Goal: Task Accomplishment & Management: Complete application form

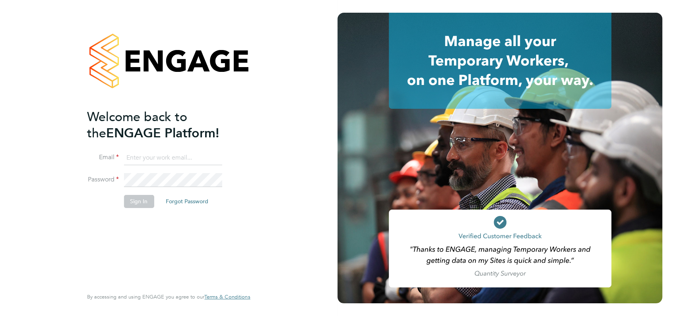
type input "[PERSON_NAME][EMAIL_ADDRESS][PERSON_NAME][DOMAIN_NAME]"
click at [126, 199] on button "Sign In" at bounding box center [139, 201] width 30 height 13
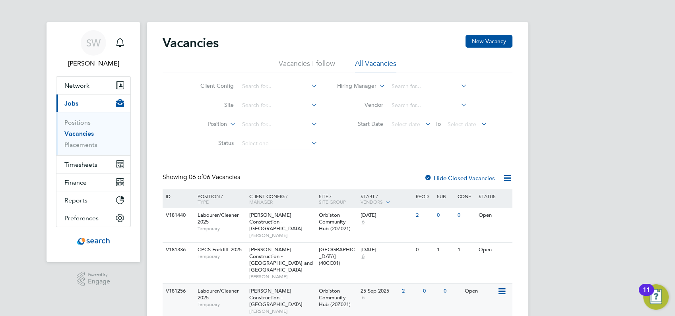
click at [221, 292] on div "Labourer/Cleaner 2025 Temporary" at bounding box center [220, 297] width 56 height 27
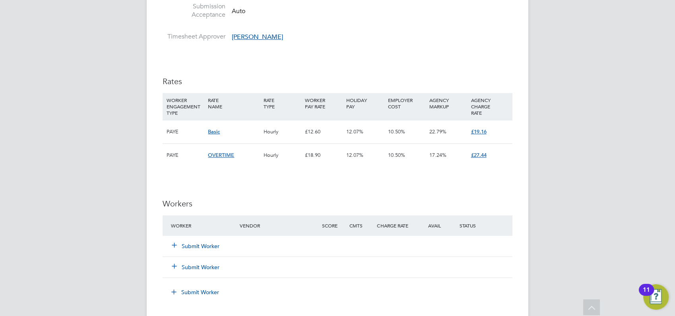
scroll to position [368, 0]
click at [206, 242] on button "Submit Worker" at bounding box center [196, 246] width 48 height 8
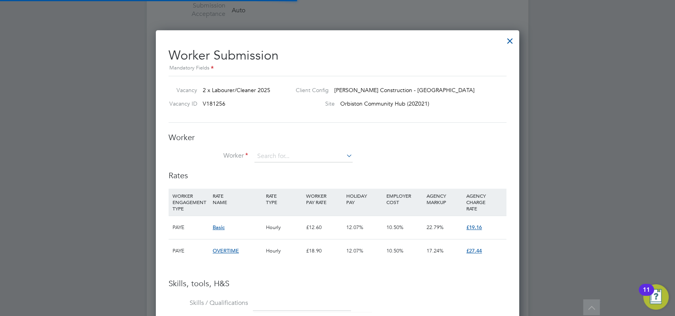
scroll to position [24, 54]
click at [277, 151] on input at bounding box center [303, 157] width 98 height 12
click at [283, 165] on li "Loga n Bull (2282651)" at bounding box center [304, 167] width 99 height 11
type input "Logan Bull (2282651)"
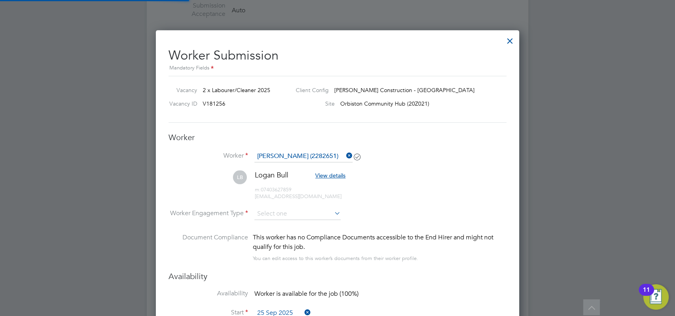
scroll to position [702, 364]
click at [272, 216] on input at bounding box center [297, 214] width 86 height 12
click at [275, 234] on li "PAYE" at bounding box center [298, 235] width 87 height 10
type input "PAYE"
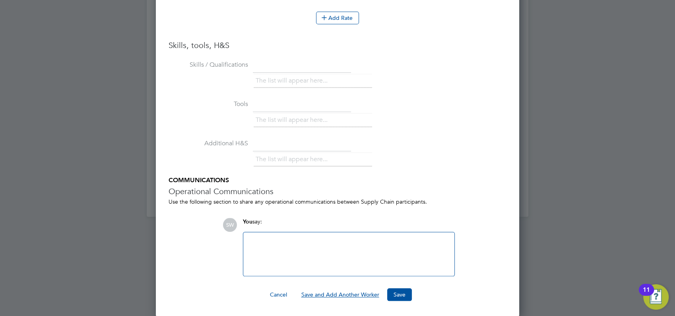
click at [361, 292] on button "Save and Add Another Worker" at bounding box center [340, 295] width 91 height 13
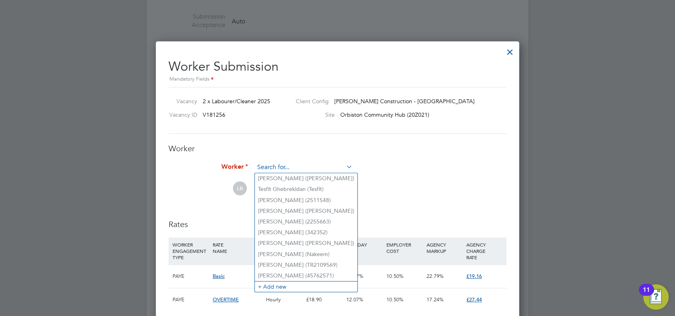
click at [293, 169] on input at bounding box center [303, 168] width 98 height 12
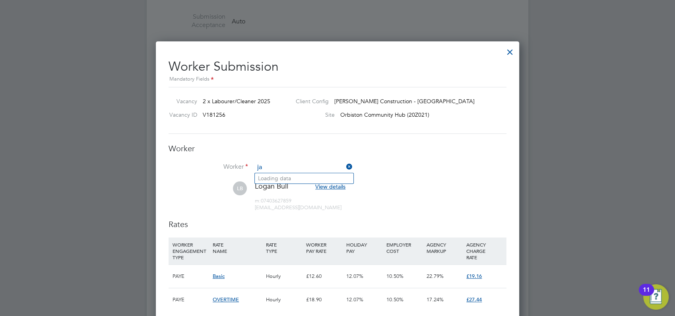
type input "j"
click at [512, 48] on div at bounding box center [510, 50] width 14 height 14
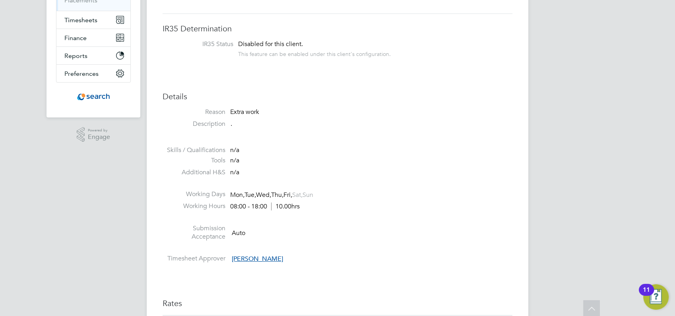
scroll to position [0, 0]
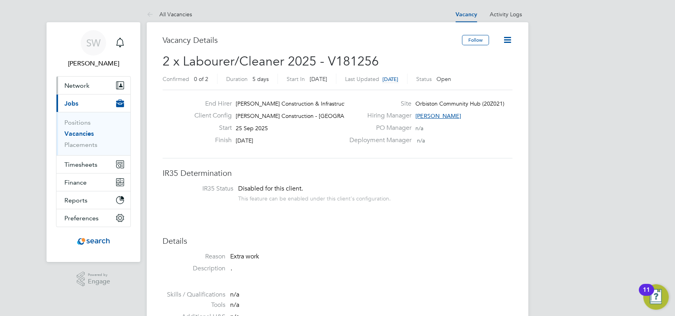
click at [105, 82] on button "Network" at bounding box center [93, 85] width 74 height 17
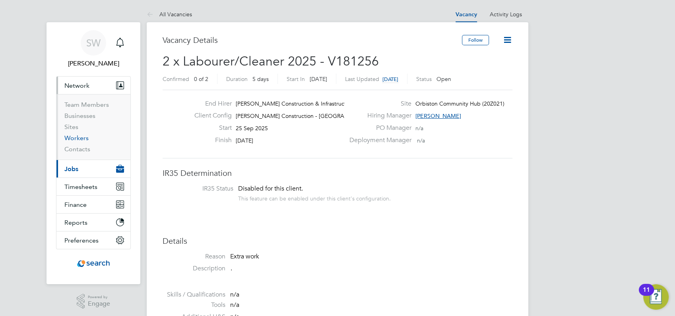
click at [75, 138] on link "Workers" at bounding box center [76, 138] width 24 height 8
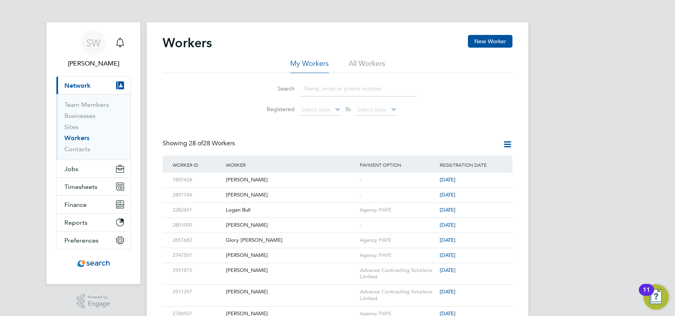
click at [338, 87] on input at bounding box center [358, 89] width 116 height 16
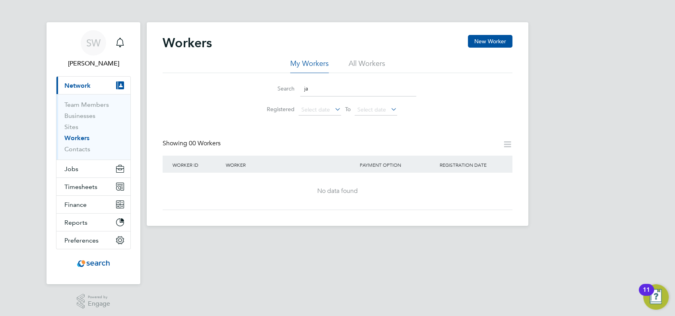
type input "j"
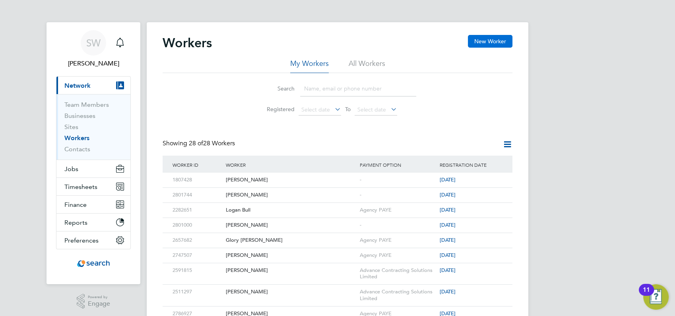
click at [494, 41] on button "New Worker" at bounding box center [490, 41] width 45 height 13
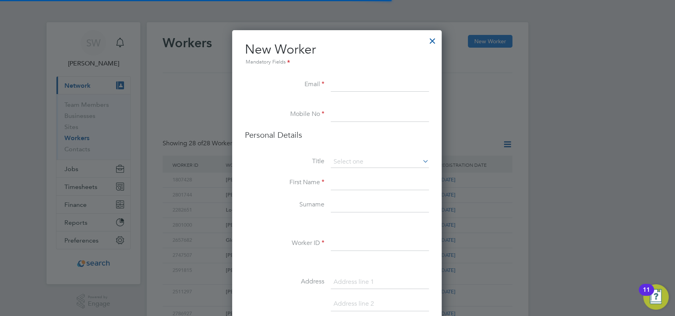
scroll to position [671, 211]
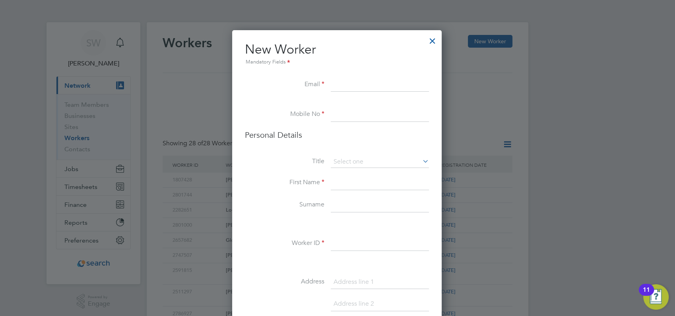
click at [348, 81] on input at bounding box center [380, 85] width 98 height 14
paste input "jayjackson1888@gmail.com"
type input "jayjackson1888@gmail.com"
click at [363, 110] on input at bounding box center [380, 115] width 98 height 14
paste input "07593274904"
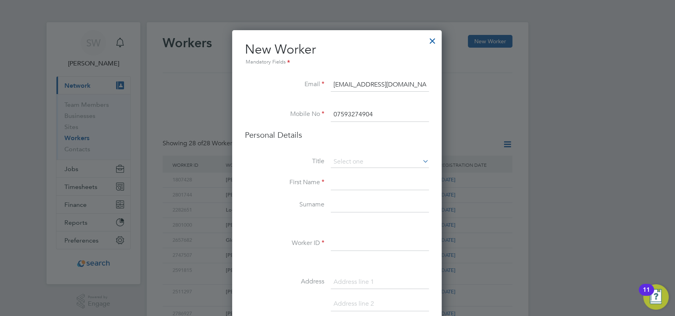
type input "07593274904"
click at [358, 155] on li "Personal Details" at bounding box center [337, 143] width 184 height 26
click at [359, 164] on input at bounding box center [380, 162] width 98 height 12
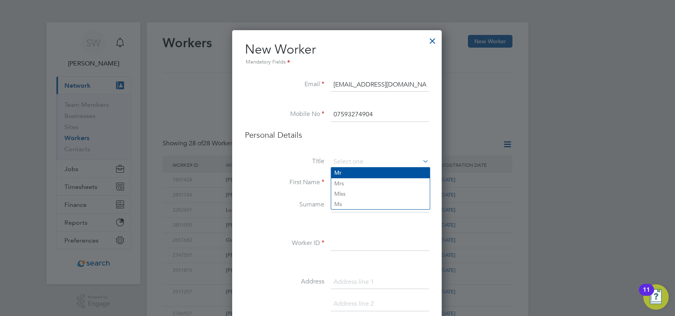
click at [351, 174] on li "Mr" at bounding box center [380, 173] width 99 height 10
type input "Mr"
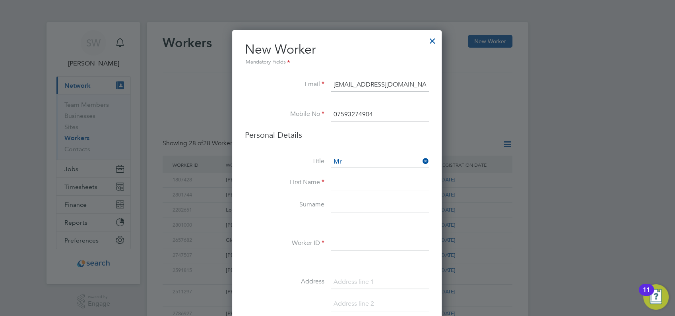
click at [352, 178] on input at bounding box center [380, 183] width 98 height 14
type input "Jay"
type input "Jackson"
click at [338, 245] on input at bounding box center [380, 244] width 98 height 14
type input "2786202"
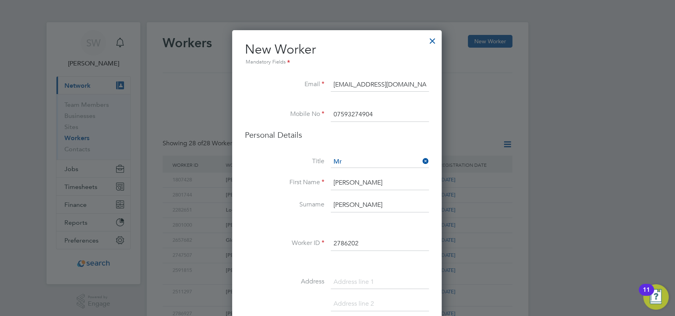
click at [271, 237] on li "Worker ID 2786202" at bounding box center [337, 248] width 184 height 22
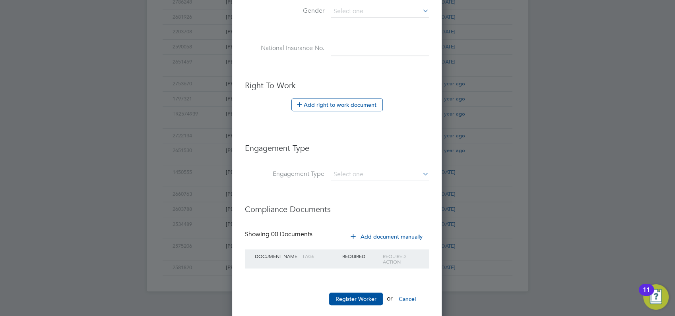
scroll to position [384, 0]
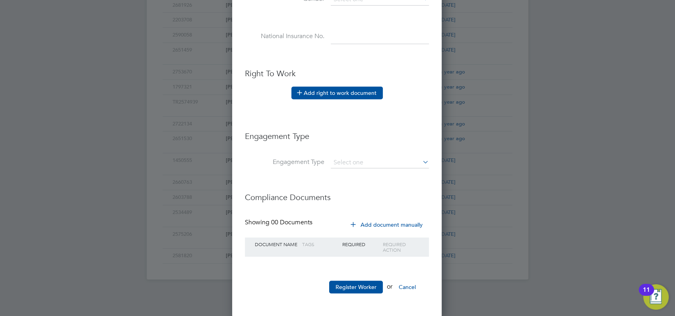
click at [353, 95] on button "Add right to work document" at bounding box center [336, 93] width 91 height 13
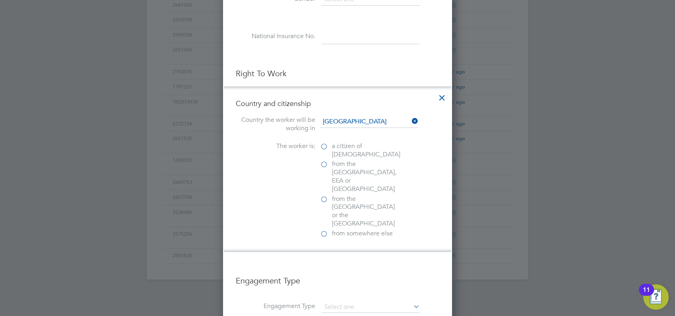
click at [337, 148] on span "a citizen of [DEMOGRAPHIC_DATA]" at bounding box center [366, 150] width 68 height 17
click at [0, 0] on input "a citizen of [DEMOGRAPHIC_DATA]" at bounding box center [0, 0] width 0 height 0
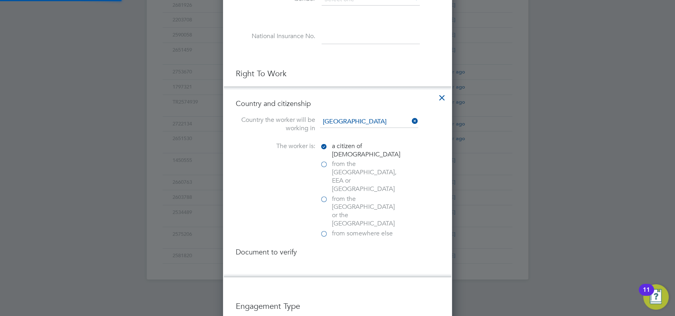
scroll to position [834, 229]
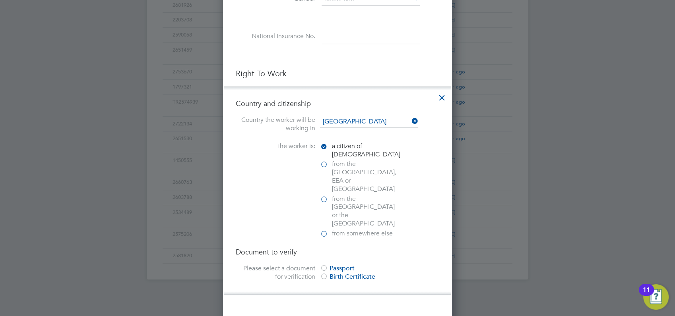
click at [324, 265] on div at bounding box center [324, 269] width 8 height 8
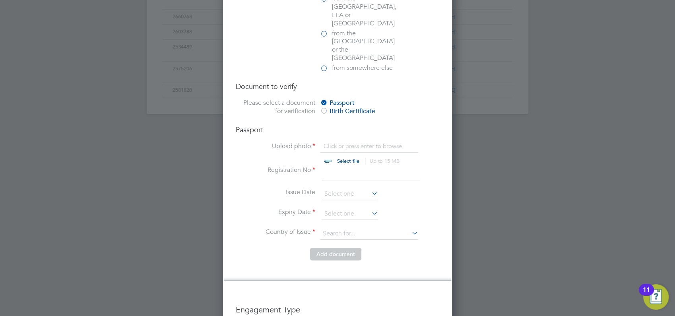
scroll to position [567, 0]
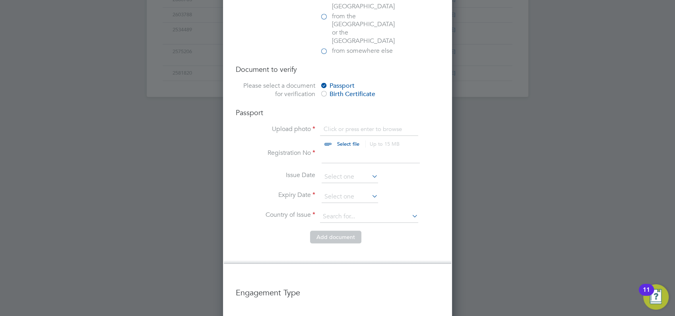
click at [345, 125] on input "file" at bounding box center [355, 137] width 125 height 24
type input "C:\fakepath\jay jackson.jpg"
click at [337, 149] on input at bounding box center [371, 156] width 98 height 14
click at [376, 191] on li "Expiry Date" at bounding box center [337, 201] width 203 height 20
click at [380, 149] on input at bounding box center [371, 156] width 98 height 14
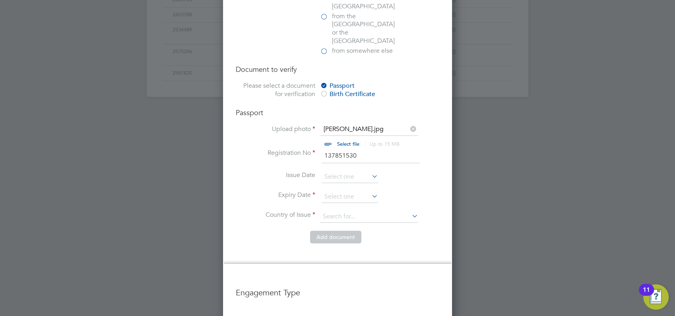
type input "137851530"
click at [343, 191] on input at bounding box center [350, 197] width 56 height 12
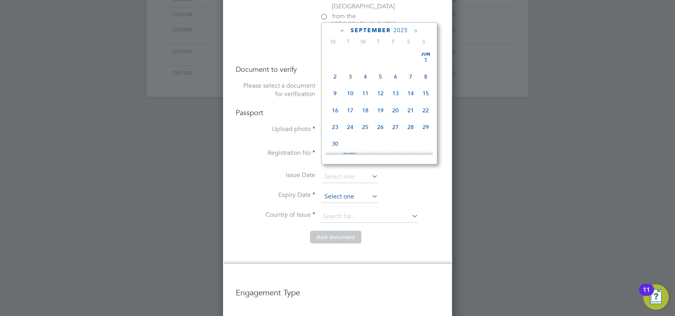
scroll to position [314, 0]
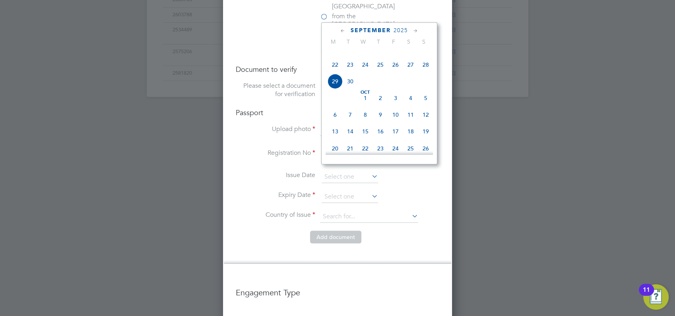
click at [407, 28] on span "2025" at bounding box center [400, 30] width 14 height 7
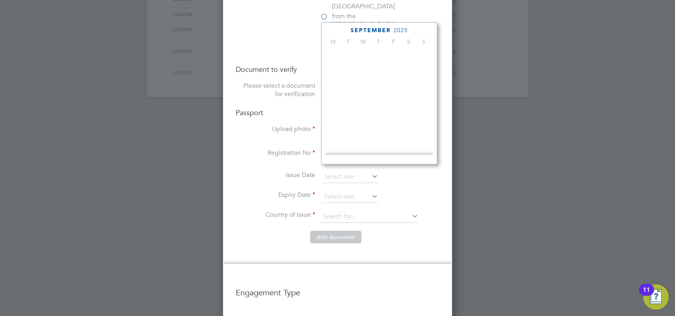
scroll to position [215, 0]
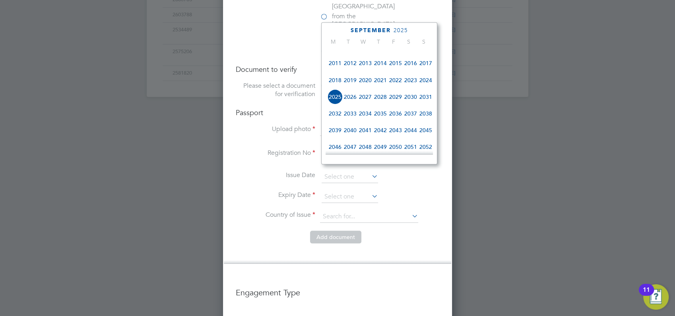
click at [350, 121] on span "2033" at bounding box center [350, 113] width 15 height 15
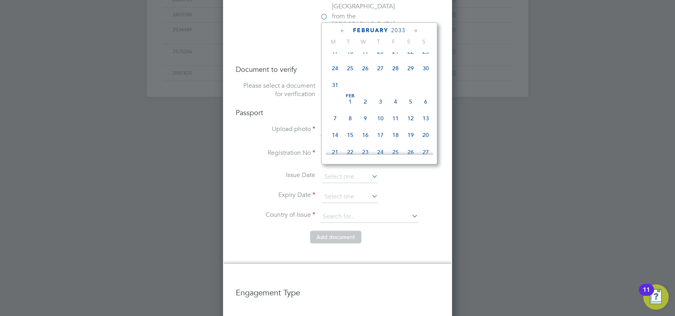
scroll to position [143, 0]
click at [426, 107] on span "6" at bounding box center [425, 101] width 15 height 15
type input "06 Feb 2033"
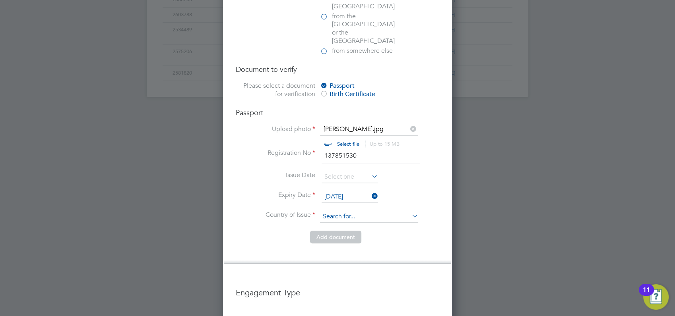
click at [378, 211] on input at bounding box center [369, 217] width 98 height 12
click at [356, 222] on li "Unit ed Kingdom" at bounding box center [376, 223] width 113 height 11
type input "[GEOGRAPHIC_DATA]"
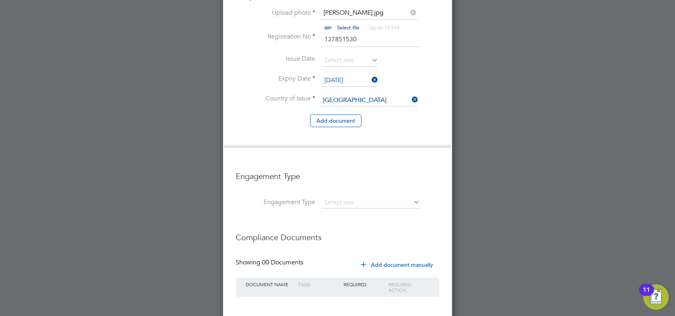
scroll to position [698, 0]
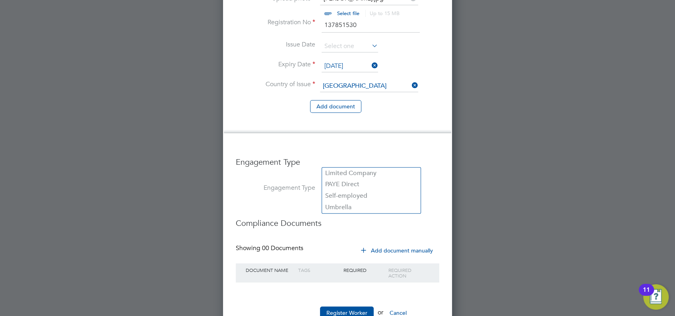
click at [370, 183] on input at bounding box center [371, 188] width 98 height 11
click at [358, 185] on li "PAYE Direct" at bounding box center [371, 185] width 99 height 12
type input "PAYE Direct"
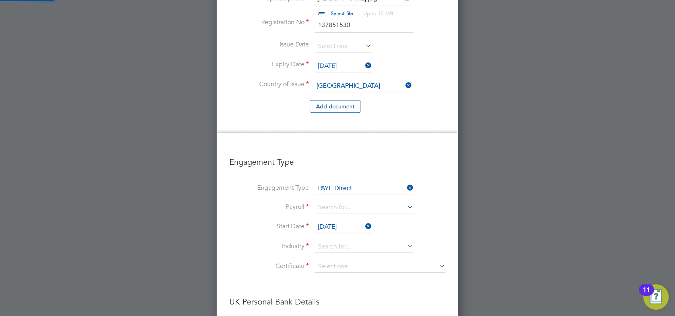
scroll to position [1215, 242]
click at [365, 183] on li "Engagement Type PAYE Direct" at bounding box center [337, 192] width 216 height 19
click at [370, 202] on input at bounding box center [364, 207] width 98 height 11
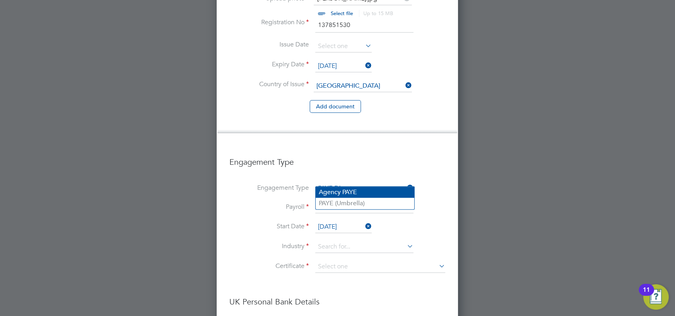
click at [365, 196] on li "Agency PAYE" at bounding box center [365, 193] width 99 height 12
type input "Agency PAYE"
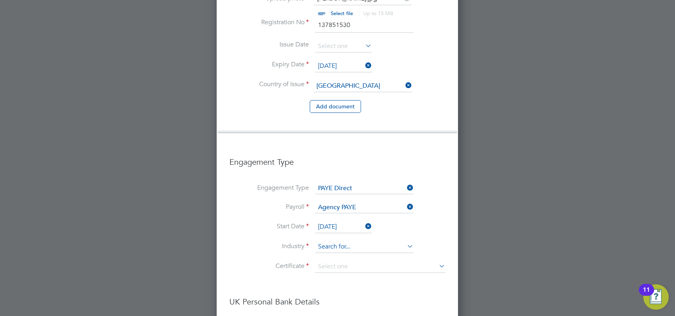
click at [349, 241] on input at bounding box center [364, 247] width 98 height 12
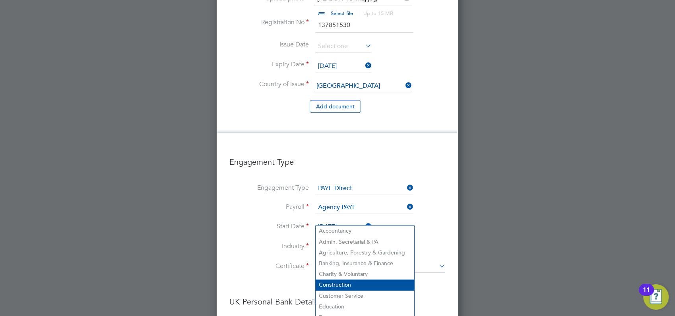
click at [333, 283] on li "Construction" at bounding box center [365, 285] width 99 height 11
type input "Construction"
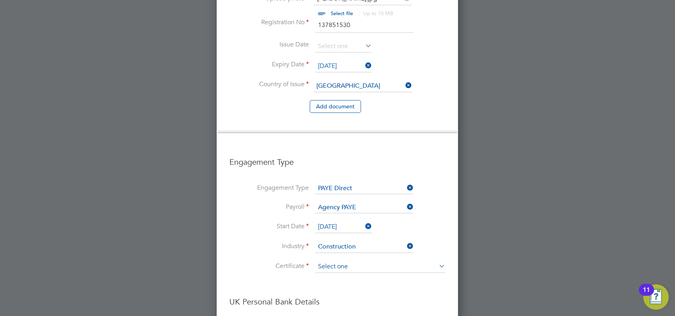
click at [362, 261] on input at bounding box center [380, 267] width 130 height 12
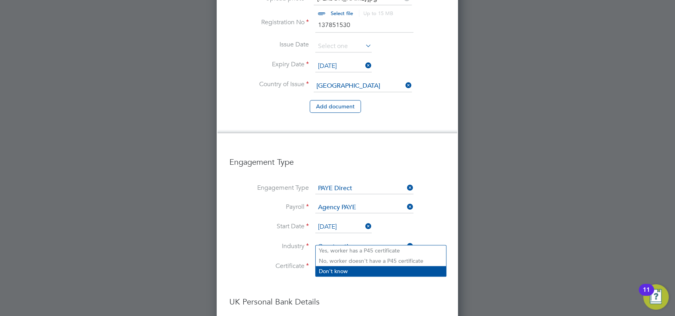
click at [356, 270] on li "Don't know" at bounding box center [381, 271] width 130 height 10
type input "Don't know"
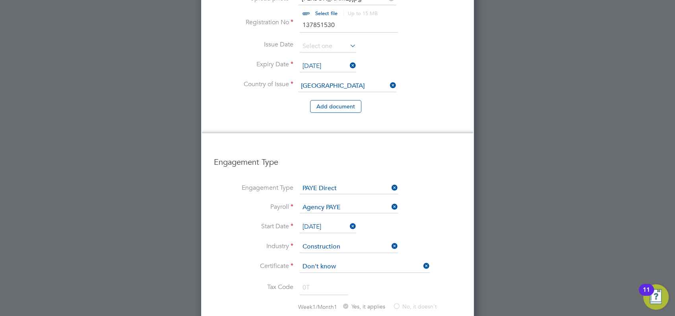
scroll to position [1255, 273]
click at [366, 281] on li "Tax Code 0T" at bounding box center [337, 292] width 247 height 22
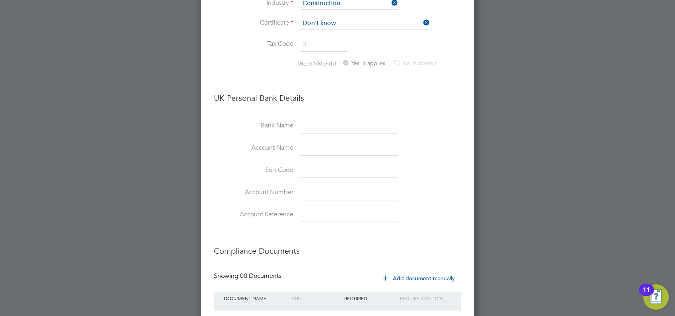
scroll to position [969, 0]
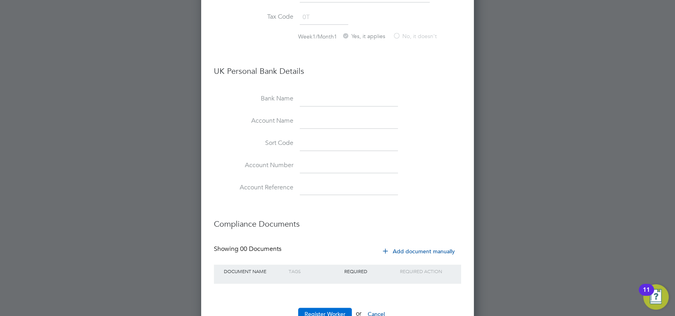
click at [338, 308] on button "Register Worker" at bounding box center [325, 314] width 54 height 13
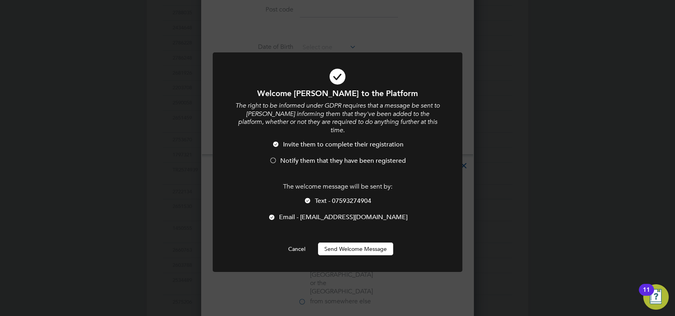
click at [332, 157] on span "Notify them that they have been registered" at bounding box center [343, 161] width 126 height 8
click at [339, 243] on button "Send Welcome Message" at bounding box center [355, 249] width 75 height 13
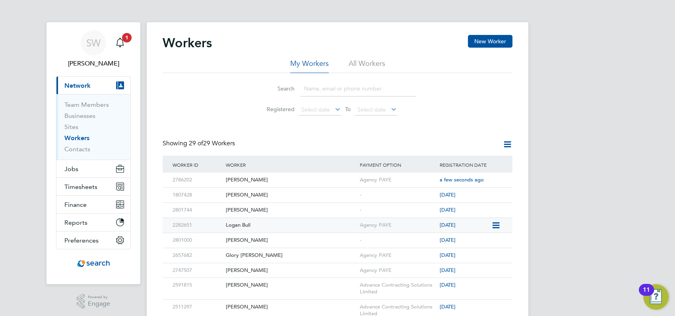
click at [273, 222] on div "Logan Bull" at bounding box center [291, 225] width 134 height 15
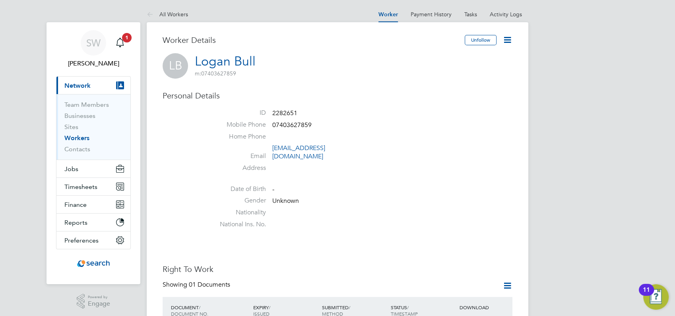
click at [507, 40] on icon at bounding box center [507, 40] width 10 height 10
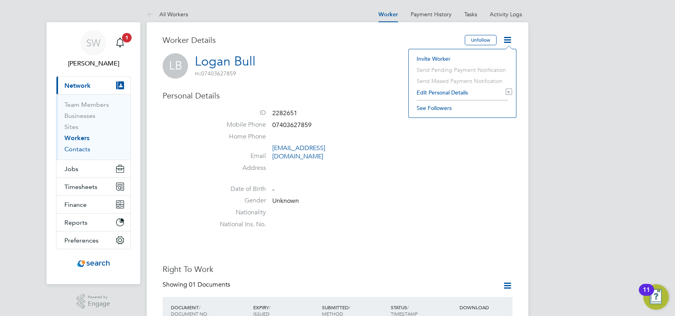
click at [79, 153] on link "Contacts" at bounding box center [77, 149] width 26 height 8
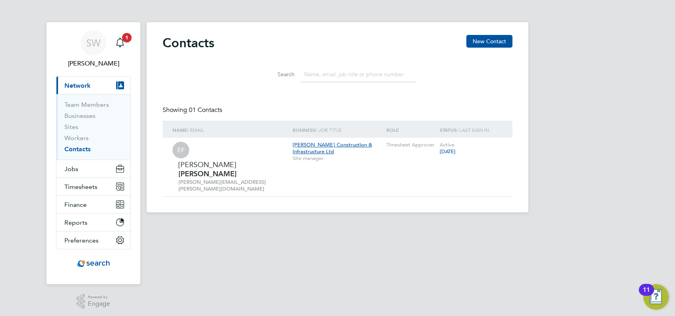
click at [86, 87] on span "Network" at bounding box center [77, 86] width 26 height 8
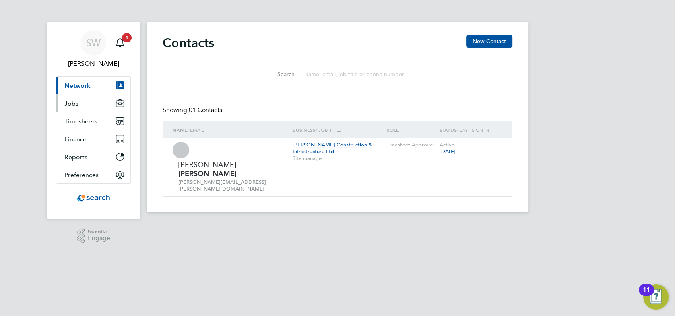
click at [78, 100] on button "Jobs" at bounding box center [93, 103] width 74 height 17
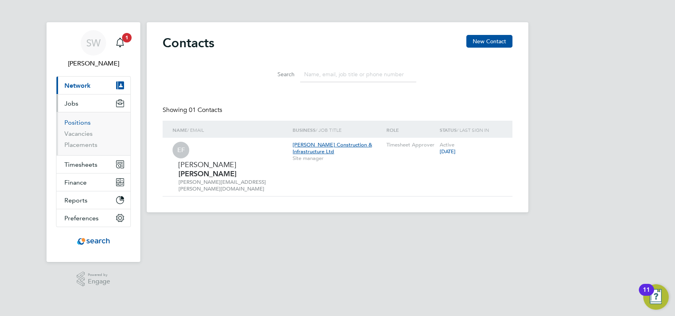
click at [78, 123] on link "Positions" at bounding box center [77, 123] width 26 height 8
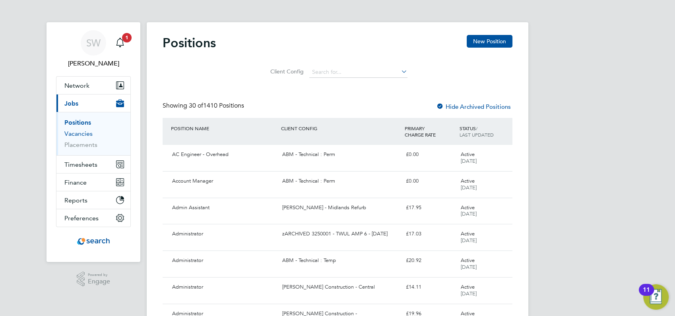
click at [81, 137] on link "Vacancies" at bounding box center [78, 134] width 28 height 8
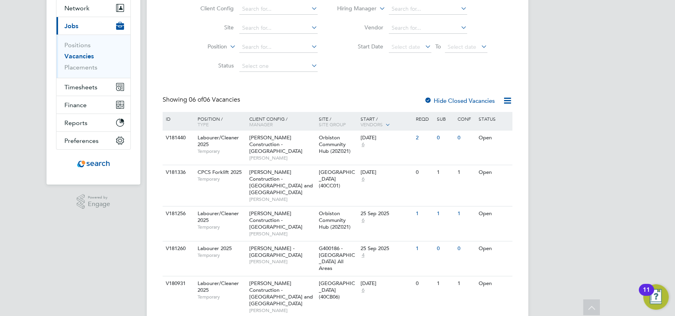
scroll to position [78, 0]
click at [227, 216] on div "Labourer/Cleaner 2025 Temporary" at bounding box center [220, 219] width 56 height 27
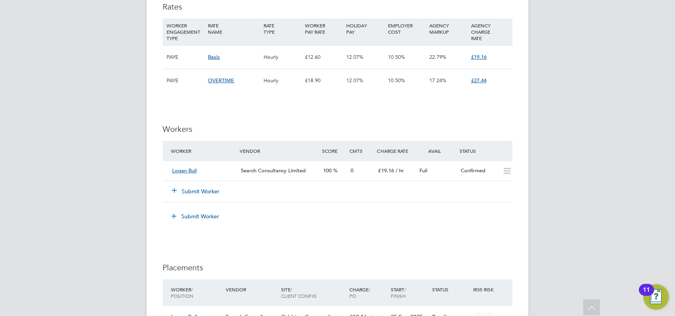
scroll to position [442, 0]
click at [205, 192] on button "Submit Worker" at bounding box center [196, 191] width 48 height 8
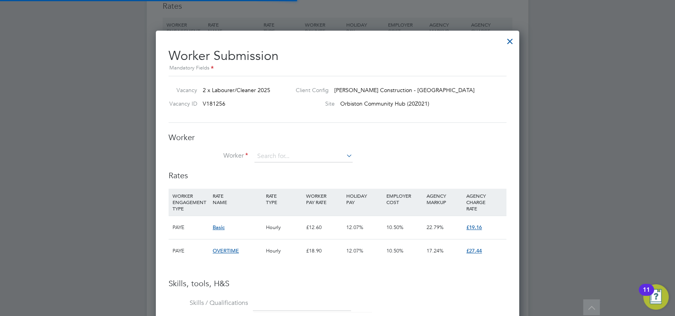
scroll to position [12, 124]
click at [281, 154] on input at bounding box center [303, 157] width 98 height 12
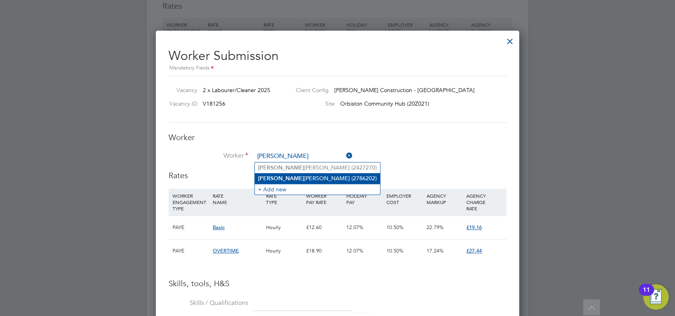
click at [291, 176] on li "Jay Jackson (2786202)" at bounding box center [317, 178] width 125 height 11
type input "Jay Jackson (2786202)"
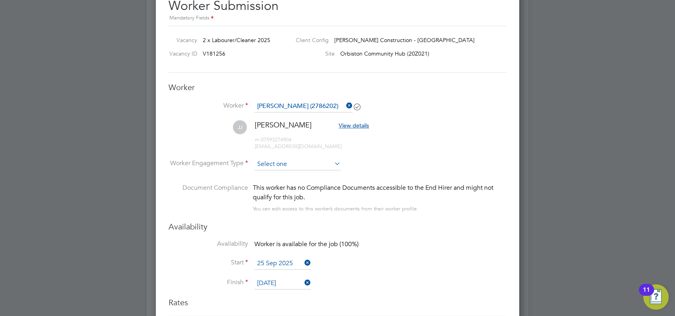
click at [281, 162] on input at bounding box center [297, 165] width 86 height 12
click at [277, 184] on li "PAYE" at bounding box center [298, 185] width 87 height 10
type input "PAYE"
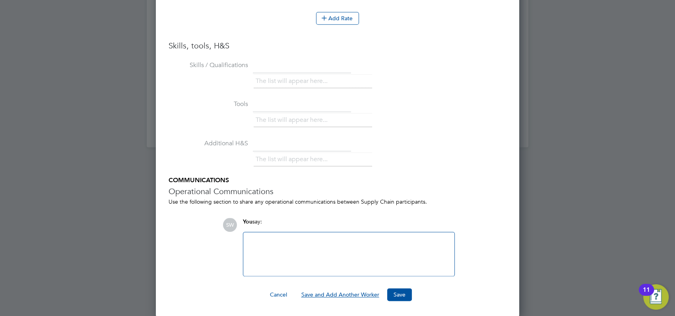
click at [352, 296] on button "Save and Add Another Worker" at bounding box center [340, 295] width 91 height 13
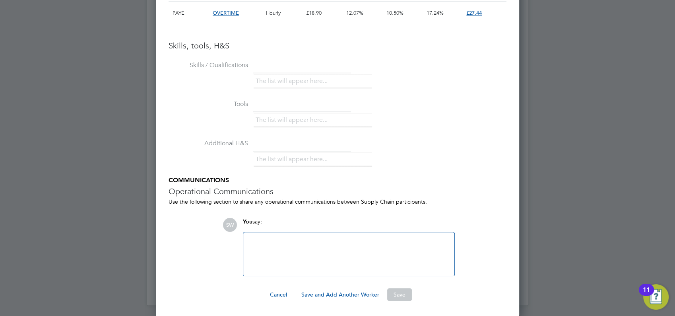
click at [574, 101] on div at bounding box center [337, 158] width 675 height 316
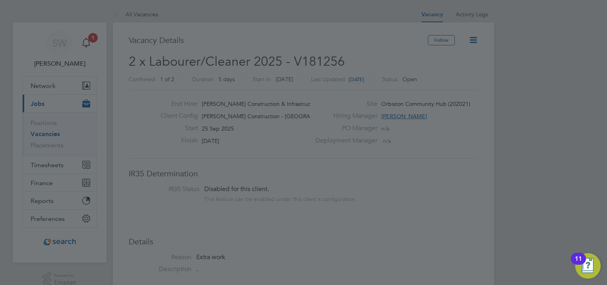
click at [409, 158] on div at bounding box center [303, 142] width 607 height 285
click at [537, 132] on div at bounding box center [303, 142] width 607 height 285
click at [530, 70] on div at bounding box center [303, 142] width 607 height 285
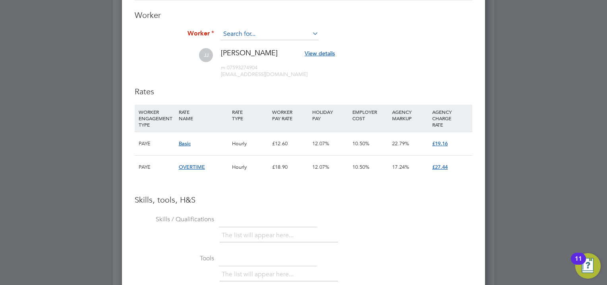
click at [274, 32] on input at bounding box center [270, 34] width 98 height 12
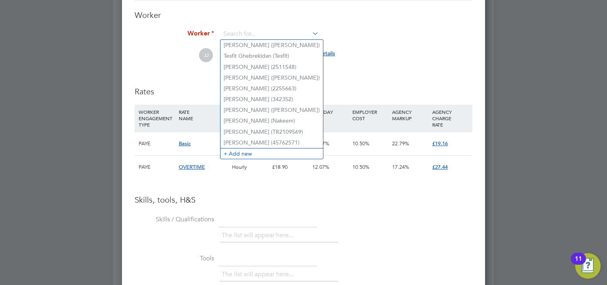
click at [375, 52] on li "JJ Jay Jackson View details m: 07593274904 jayjackson1888@gmail.com" at bounding box center [304, 67] width 338 height 38
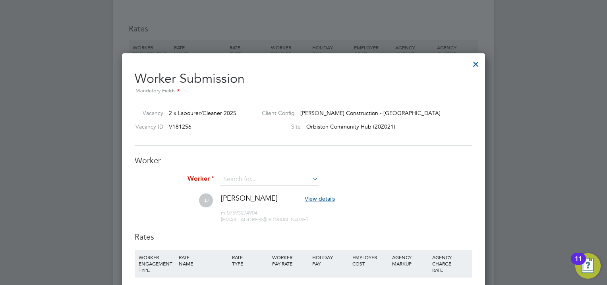
click at [383, 103] on div "Vacancy 2 x Labourer/Cleaner 2025 Client Config Morgan Sindall Construction - S…" at bounding box center [304, 122] width 338 height 47
click at [473, 63] on div at bounding box center [476, 62] width 14 height 14
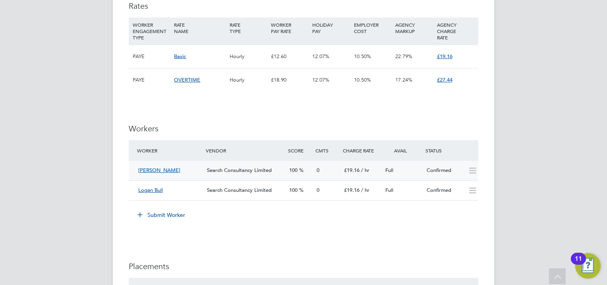
click at [468, 172] on icon at bounding box center [473, 170] width 10 height 6
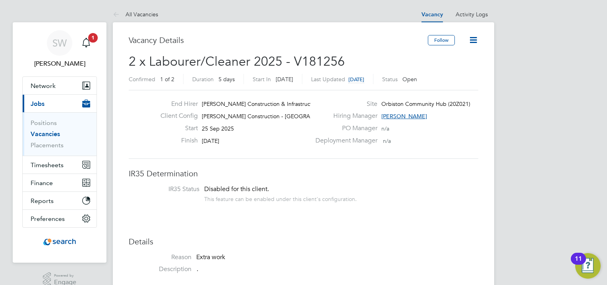
click at [472, 39] on icon at bounding box center [474, 40] width 10 height 10
click at [449, 154] on div "End Hirer Morgan Sindall Construction & Infrastruct… Client Config Morgan Sinda…" at bounding box center [304, 124] width 350 height 69
click at [58, 145] on link "Placements" at bounding box center [47, 145] width 33 height 8
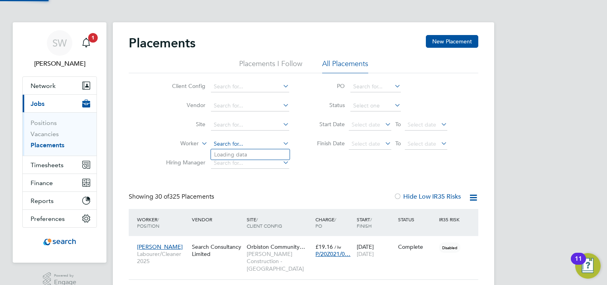
click at [225, 145] on input at bounding box center [250, 143] width 78 height 11
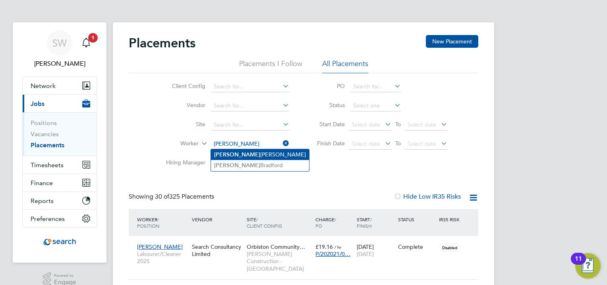
click at [231, 155] on li "Jay Jackson" at bounding box center [260, 154] width 98 height 11
type input "Jay Jackson"
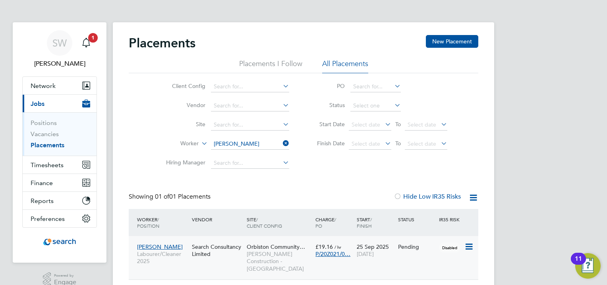
click at [469, 246] on icon at bounding box center [469, 247] width 8 height 10
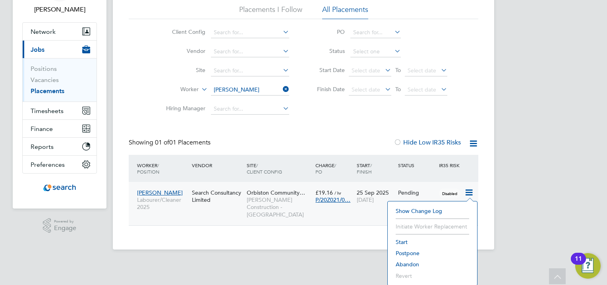
click at [405, 242] on li "Start" at bounding box center [432, 241] width 81 height 11
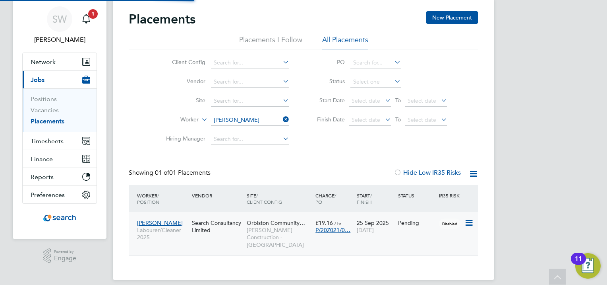
type input "[PERSON_NAME]"
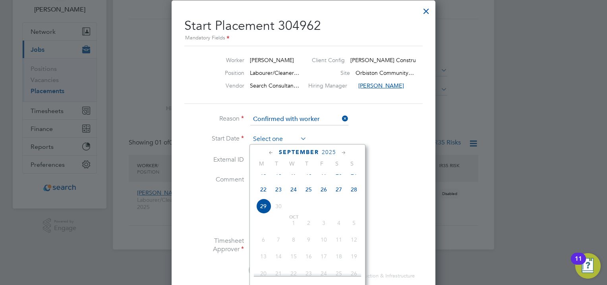
click at [277, 138] on input at bounding box center [278, 139] width 56 height 12
click at [308, 197] on span "25" at bounding box center [308, 189] width 15 height 15
type input "25 Sep 2025"
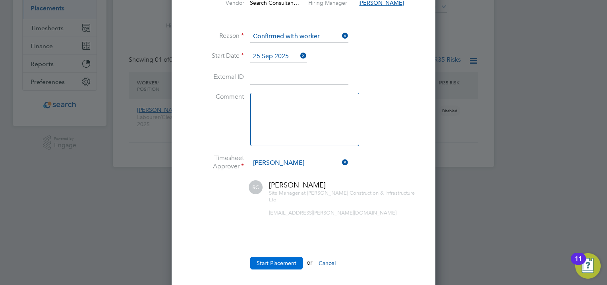
click at [281, 256] on button "Start Placement" at bounding box center [276, 262] width 52 height 13
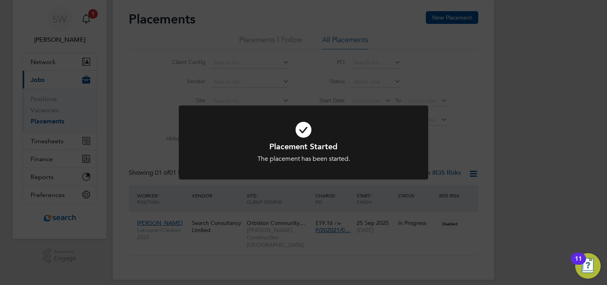
click at [450, 134] on div "Placement Started The placement has been started. Cancel Okay" at bounding box center [303, 142] width 607 height 285
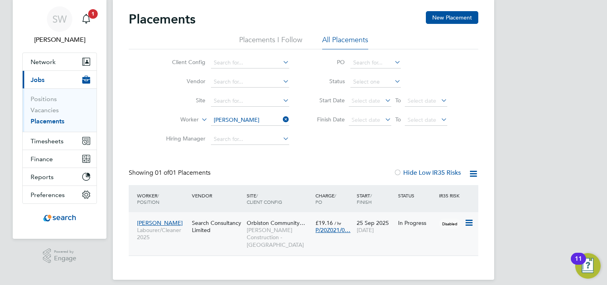
click at [168, 227] on span "Labourer/Cleaner 2025" at bounding box center [162, 233] width 51 height 14
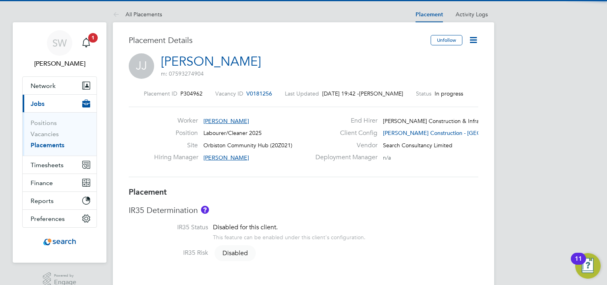
click at [469, 43] on icon at bounding box center [474, 40] width 10 height 10
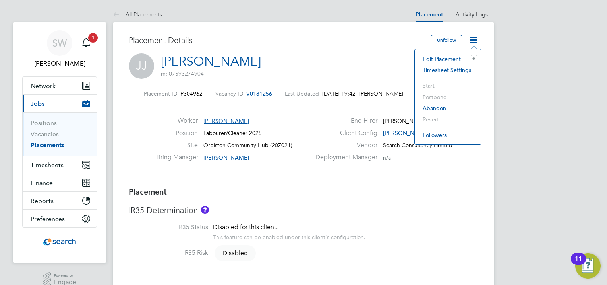
click at [448, 68] on li "Timesheet Settings" at bounding box center [448, 69] width 58 height 11
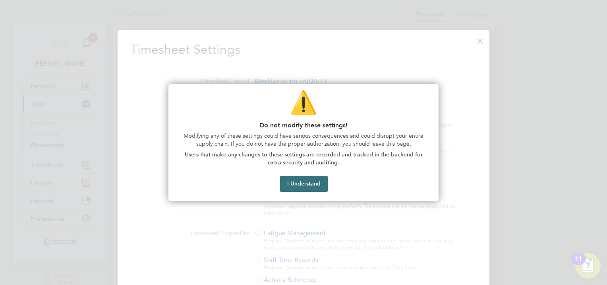
click at [310, 180] on button "I Understand" at bounding box center [304, 184] width 48 height 16
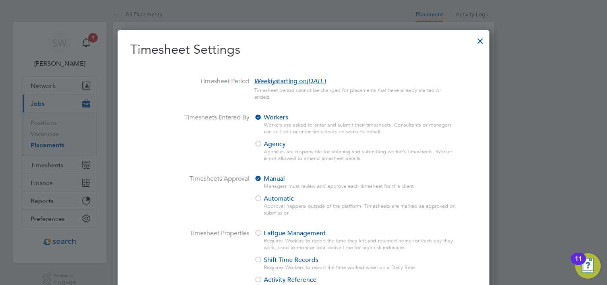
click at [264, 143] on span "Agency" at bounding box center [269, 144] width 31 height 8
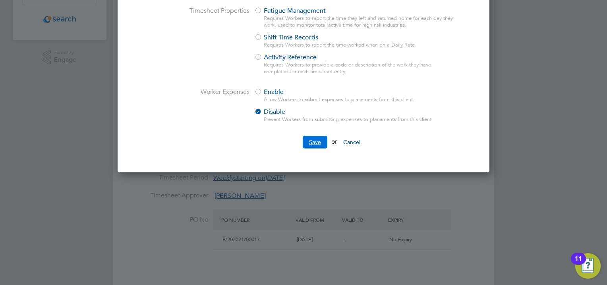
click at [311, 140] on button "Save" at bounding box center [315, 142] width 25 height 13
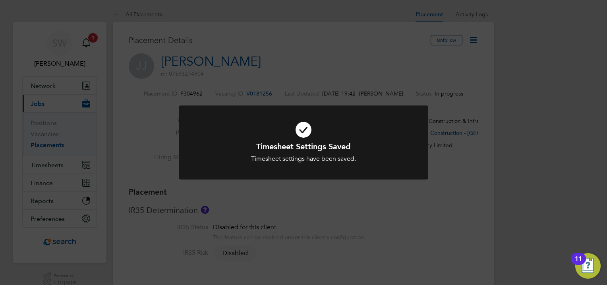
click at [49, 146] on div "Timesheet Settings Saved Timesheet settings have been saved. Cancel Okay" at bounding box center [303, 142] width 607 height 285
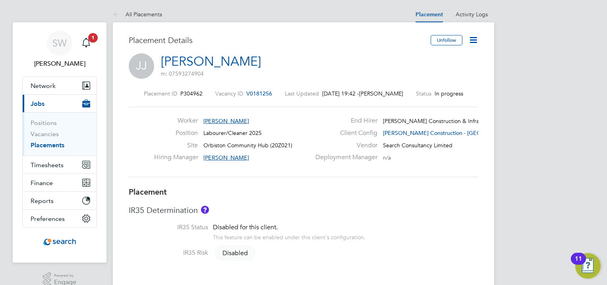
click at [49, 146] on link "Placements" at bounding box center [48, 145] width 34 height 8
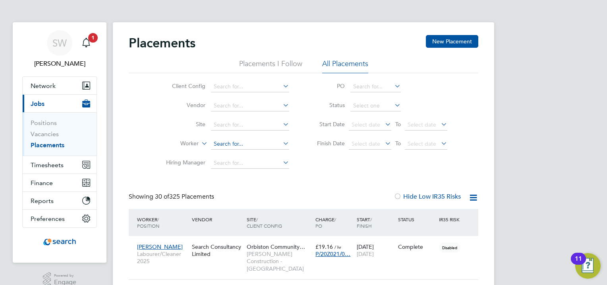
click at [229, 141] on input at bounding box center [250, 143] width 78 height 11
click at [235, 152] on li "Loga n Bull" at bounding box center [250, 154] width 79 height 11
type input "Logan Bull"
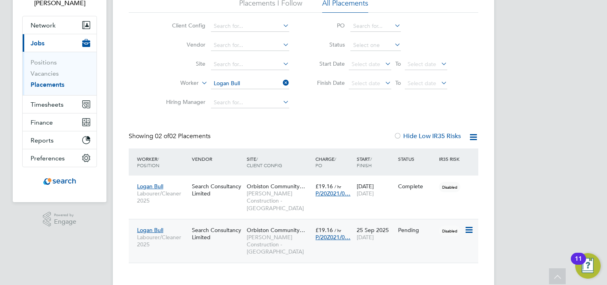
click at [468, 225] on icon at bounding box center [469, 230] width 8 height 10
click at [405, 269] on li "Start" at bounding box center [432, 271] width 81 height 11
type input "[PERSON_NAME]"
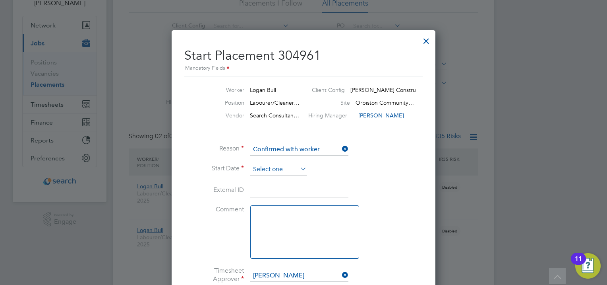
click at [266, 166] on input at bounding box center [278, 169] width 56 height 12
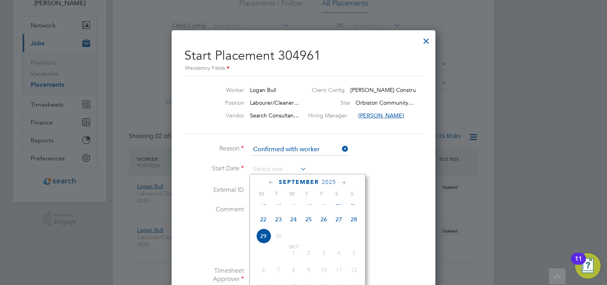
click at [372, 166] on li "Start Date" at bounding box center [303, 173] width 238 height 20
click at [286, 170] on input at bounding box center [278, 169] width 56 height 12
click at [308, 227] on span "25" at bounding box center [308, 218] width 15 height 15
type input "25 Sep 2025"
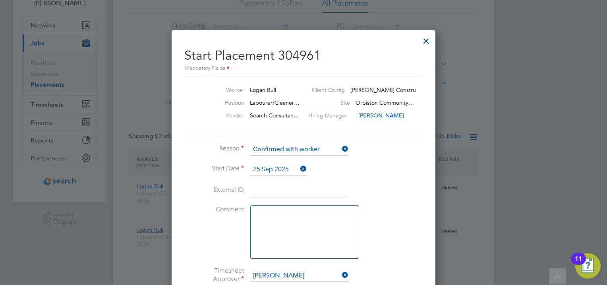
click at [353, 197] on li "External ID" at bounding box center [303, 194] width 238 height 22
click at [374, 169] on li "Start Date 25 Sep 2025" at bounding box center [303, 173] width 238 height 20
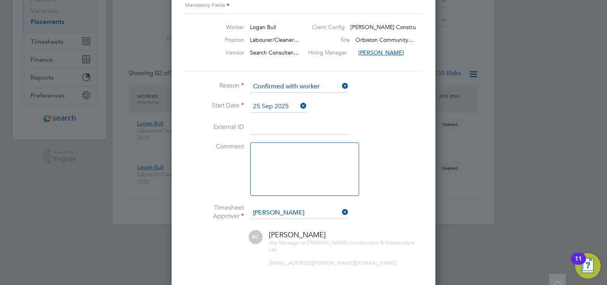
scroll to position [173, 0]
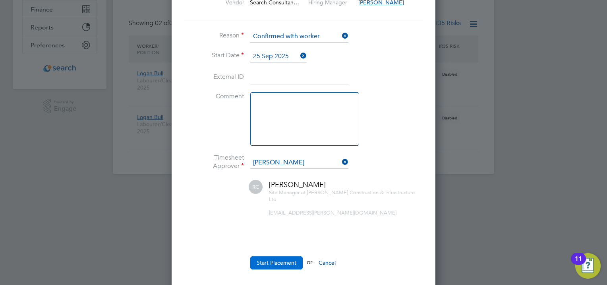
click at [288, 258] on button "Start Placement" at bounding box center [276, 262] width 52 height 13
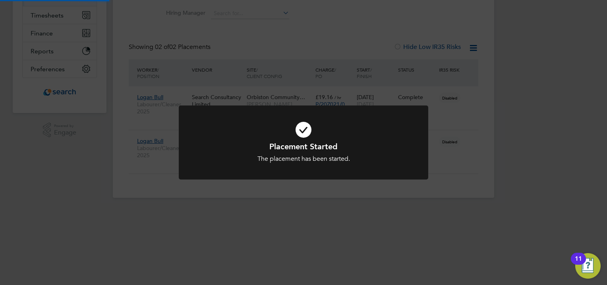
scroll to position [60, 0]
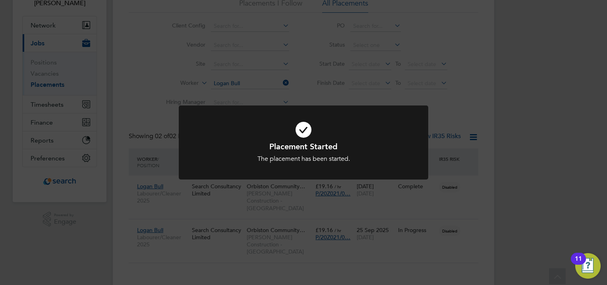
click at [486, 213] on div "Placement Started The placement has been started. Cancel Okay" at bounding box center [303, 142] width 607 height 285
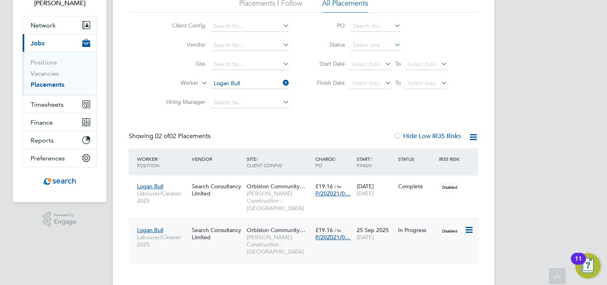
click at [180, 225] on div "Logan Bull Labourer/Cleaner 2025" at bounding box center [162, 237] width 55 height 30
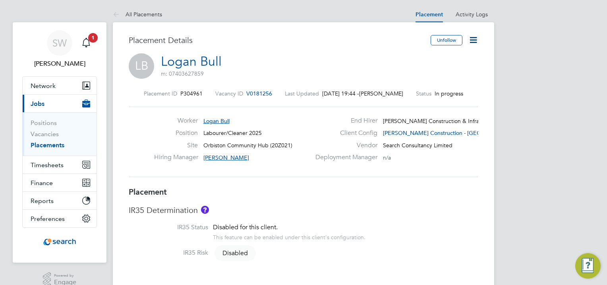
click at [471, 40] on icon at bounding box center [474, 40] width 10 height 10
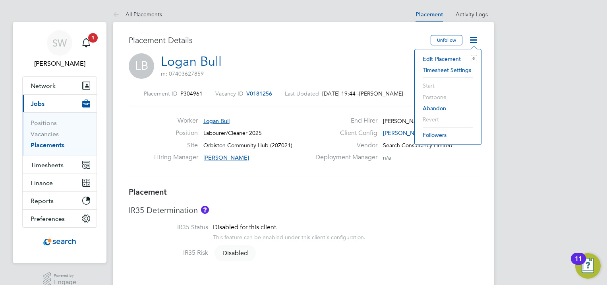
click at [444, 68] on li "Timesheet Settings" at bounding box center [448, 69] width 58 height 11
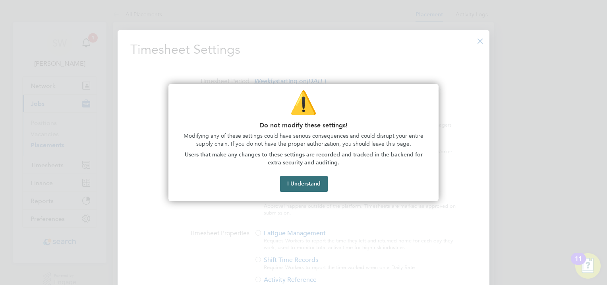
click at [305, 183] on button "I Understand" at bounding box center [304, 184] width 48 height 16
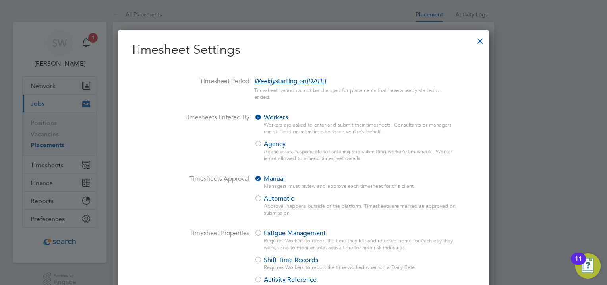
click at [270, 146] on span "Agency" at bounding box center [269, 144] width 31 height 8
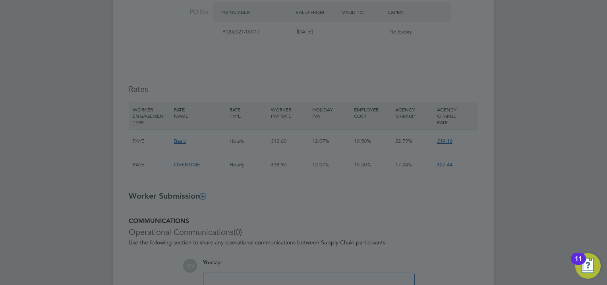
click at [293, 177] on div at bounding box center [303, 142] width 607 height 285
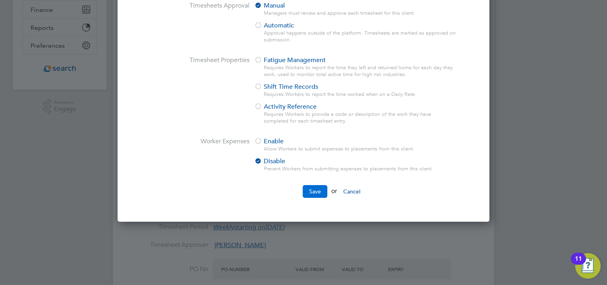
click at [315, 193] on button "Save" at bounding box center [315, 191] width 25 height 13
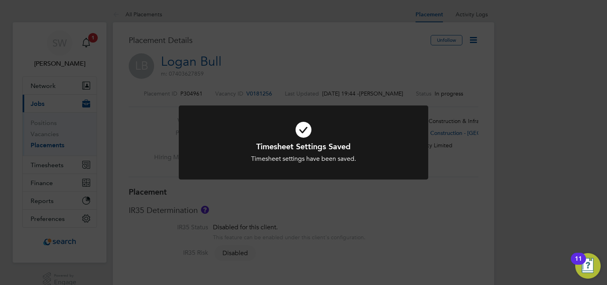
click at [379, 199] on div "Timesheet Settings Saved Timesheet settings have been saved. Cancel Okay" at bounding box center [303, 142] width 607 height 285
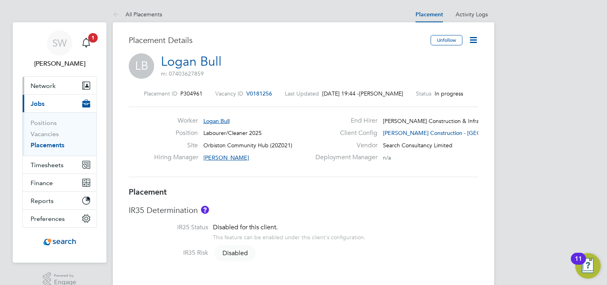
click at [57, 82] on button "Network" at bounding box center [60, 85] width 74 height 17
click at [47, 86] on span "Network" at bounding box center [43, 86] width 25 height 8
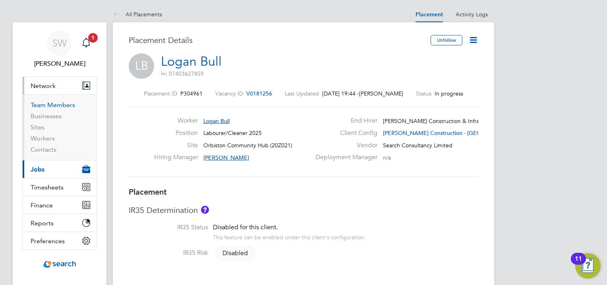
click at [57, 105] on link "Team Members" at bounding box center [53, 105] width 45 height 8
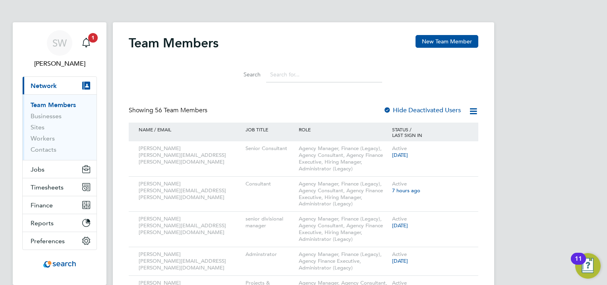
click at [294, 71] on input at bounding box center [324, 75] width 116 height 16
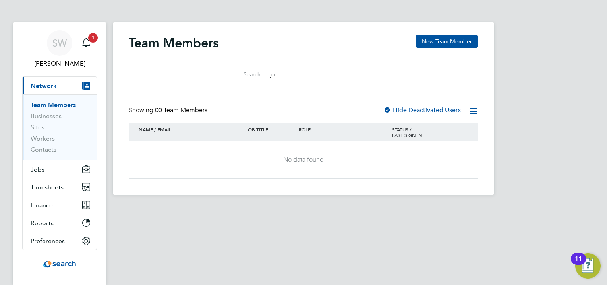
type input "j"
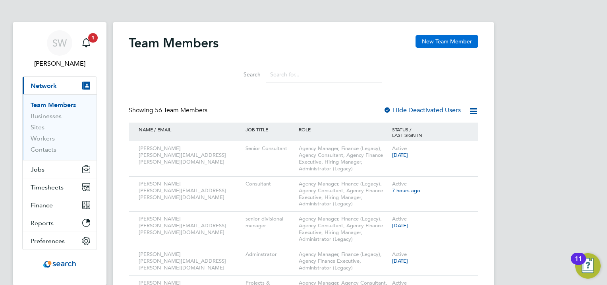
click at [451, 44] on button "New Team Member" at bounding box center [447, 41] width 63 height 13
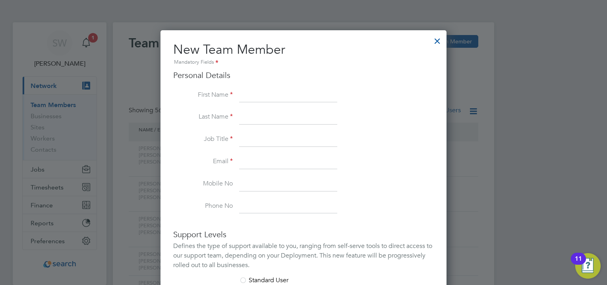
click at [436, 39] on div at bounding box center [437, 39] width 14 height 14
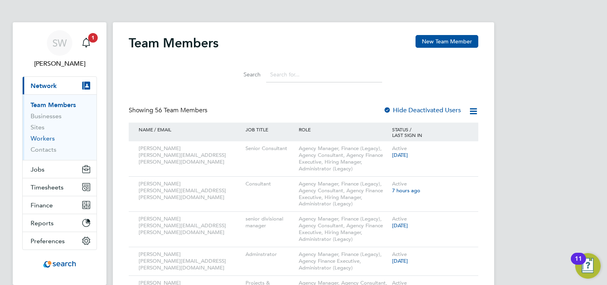
click at [45, 138] on link "Workers" at bounding box center [43, 138] width 24 height 8
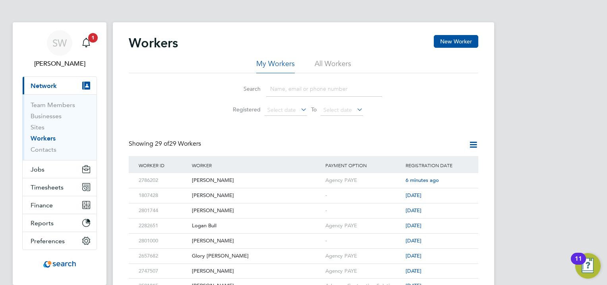
click at [279, 91] on input at bounding box center [324, 89] width 116 height 16
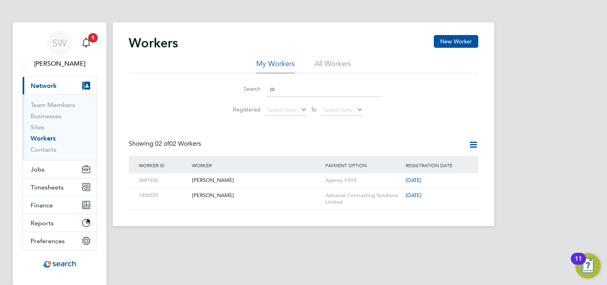
type input "j"
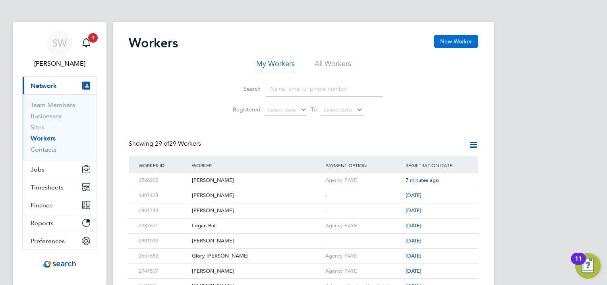
click at [459, 41] on button "New Worker" at bounding box center [456, 41] width 45 height 13
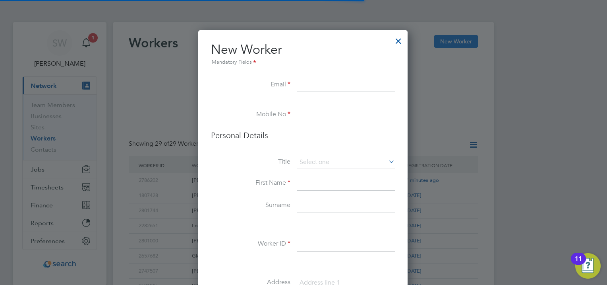
scroll to position [669, 210]
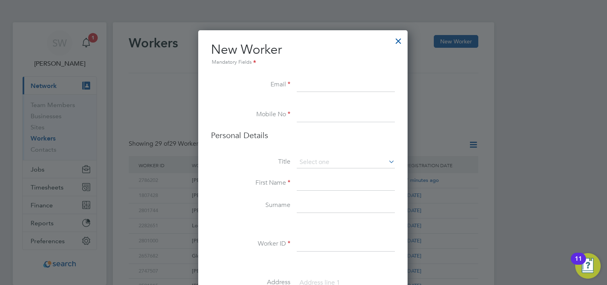
paste input "[EMAIL_ADDRESS][DOMAIN_NAME]"
type input "[EMAIL_ADDRESS][DOMAIN_NAME]"
click at [299, 112] on input at bounding box center [346, 115] width 98 height 14
paste input "07763518445"
type input "07763518445"
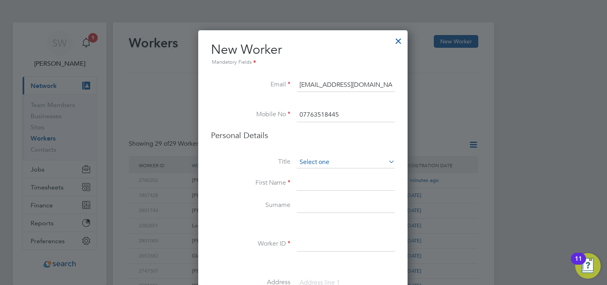
click at [320, 158] on input at bounding box center [346, 162] width 98 height 12
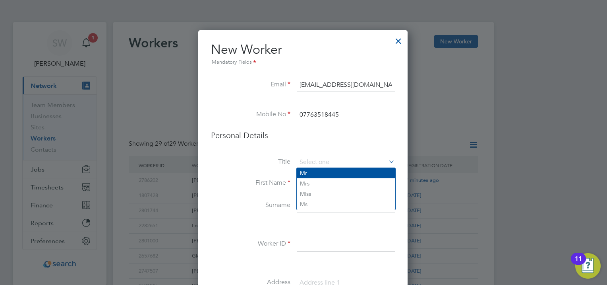
click at [316, 172] on li "Mr" at bounding box center [346, 173] width 99 height 10
type input "Mr"
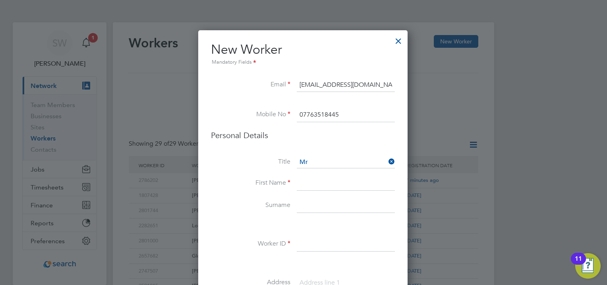
click at [324, 184] on input at bounding box center [346, 183] width 98 height 14
type input "[PERSON_NAME]"
click at [307, 208] on input at bounding box center [346, 205] width 98 height 14
type input "[PERSON_NAME]"
click at [312, 242] on input at bounding box center [346, 244] width 98 height 14
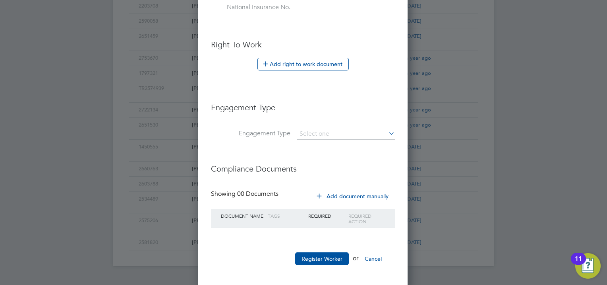
scroll to position [415, 0]
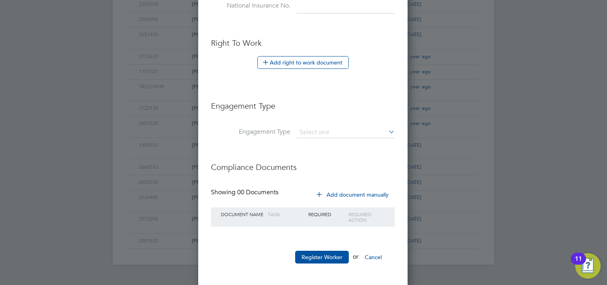
type input "2755359"
click at [331, 63] on button "Add right to work document" at bounding box center [303, 62] width 91 height 13
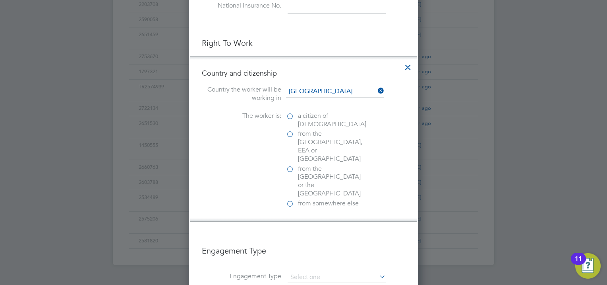
click at [312, 116] on span "a citizen of [DEMOGRAPHIC_DATA]" at bounding box center [332, 120] width 68 height 17
click at [0, 0] on input "a citizen of [DEMOGRAPHIC_DATA]" at bounding box center [0, 0] width 0 height 0
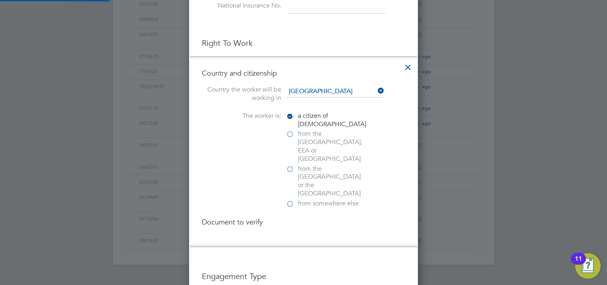
scroll to position [833, 229]
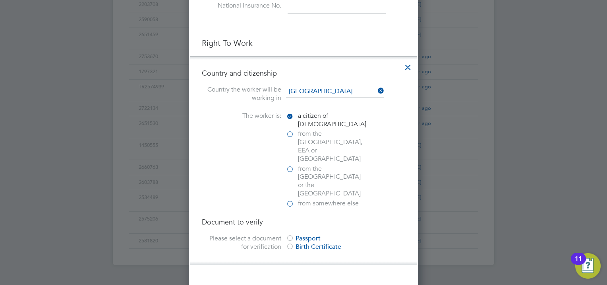
click at [302, 242] on div "Birth Certificate" at bounding box center [345, 246] width 119 height 8
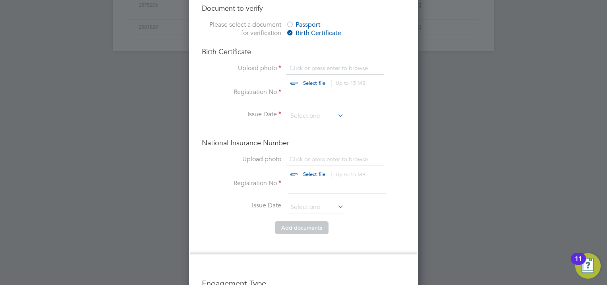
scroll to position [630, 0]
click at [302, 63] on input "file" at bounding box center [322, 75] width 125 height 24
type input "C:\fakepath\John-Paul Wallace bc.jpg"
click at [316, 87] on input at bounding box center [337, 94] width 98 height 14
type input "4447343"
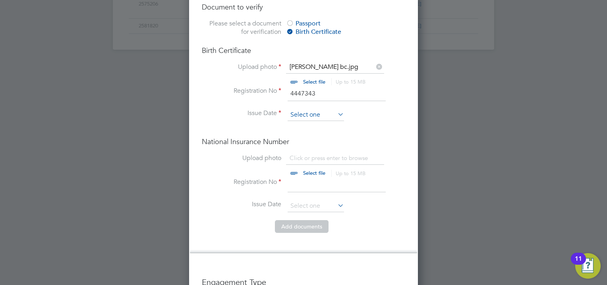
click at [299, 109] on input at bounding box center [316, 115] width 56 height 12
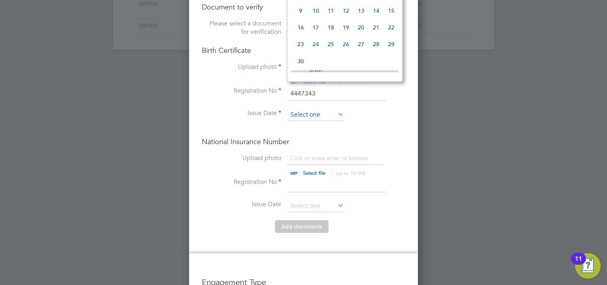
scroll to position [311, 0]
click at [322, 109] on input at bounding box center [316, 115] width 56 height 12
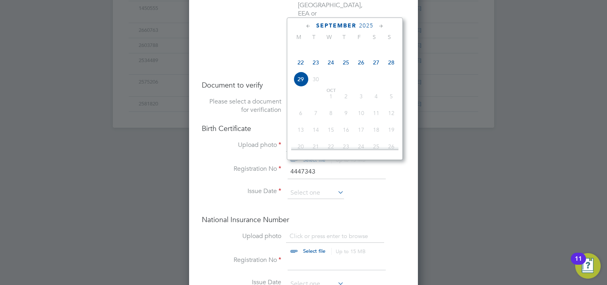
scroll to position [551, 0]
click at [361, 25] on span "2025" at bounding box center [366, 26] width 14 height 7
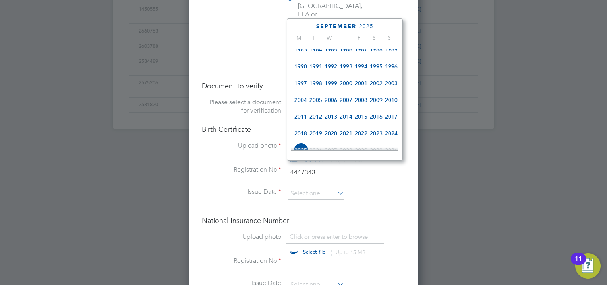
scroll to position [156, 0]
click at [359, 88] on span "2001" at bounding box center [361, 84] width 15 height 15
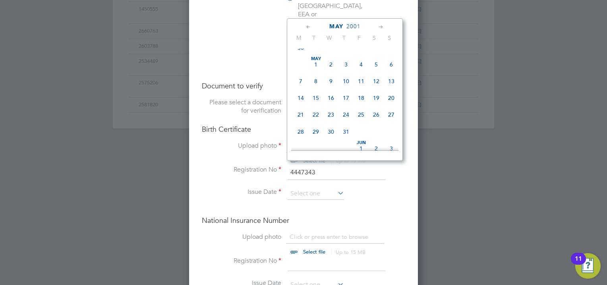
scroll to position [91, 0]
click at [391, 86] on span "13" at bounding box center [391, 81] width 15 height 15
type input "13 May 2001"
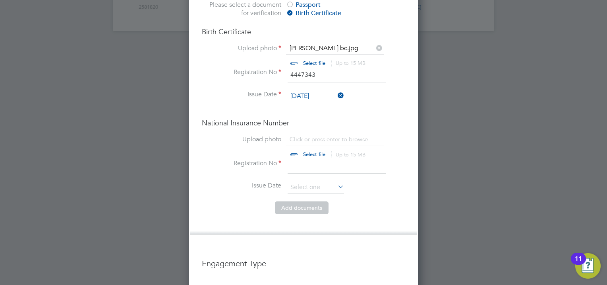
scroll to position [649, 0]
click at [310, 135] on input "file" at bounding box center [322, 147] width 125 height 24
type input "C:\fakepath\John-Paul Wallace ni.jpg"
paste input "PG953321B"
type input "PG953321B"
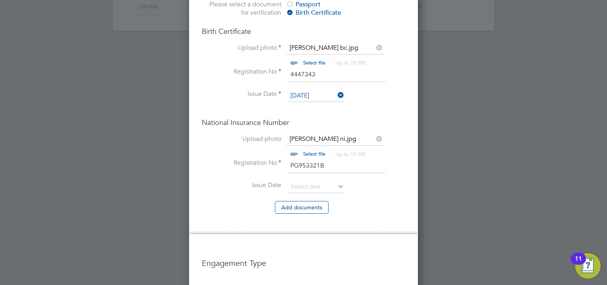
click at [356, 201] on li "Add document s" at bounding box center [303, 211] width 203 height 21
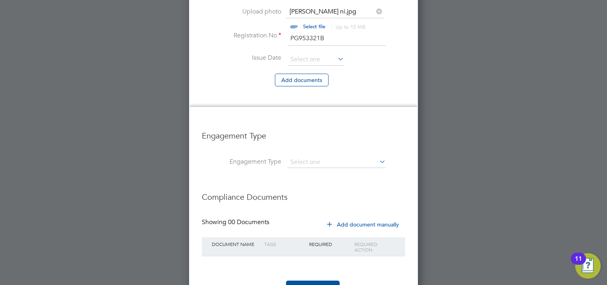
scroll to position [780, 0]
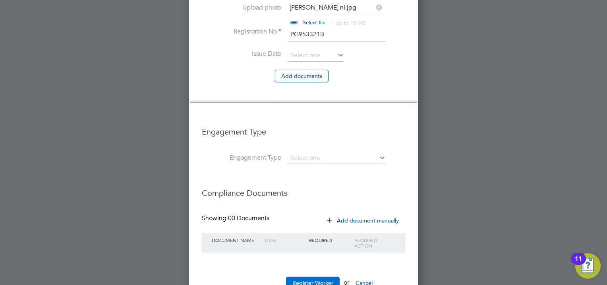
click at [320, 276] on button "Register Worker" at bounding box center [313, 282] width 54 height 13
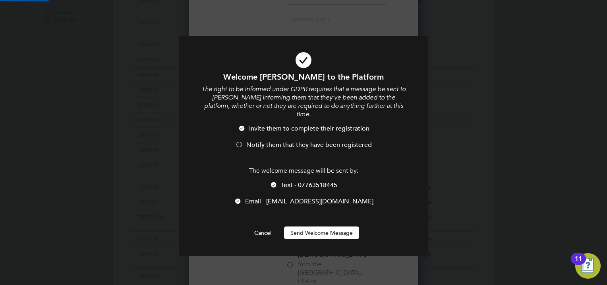
scroll to position [0, 0]
click at [315, 141] on span "Notify them that they have been registered" at bounding box center [309, 145] width 126 height 8
click at [314, 226] on button "Send Welcome Message" at bounding box center [321, 232] width 75 height 13
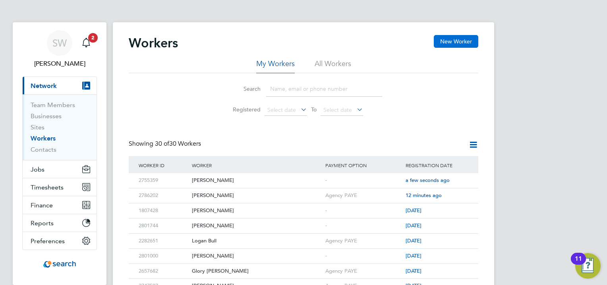
click at [461, 37] on button "New Worker" at bounding box center [456, 41] width 45 height 13
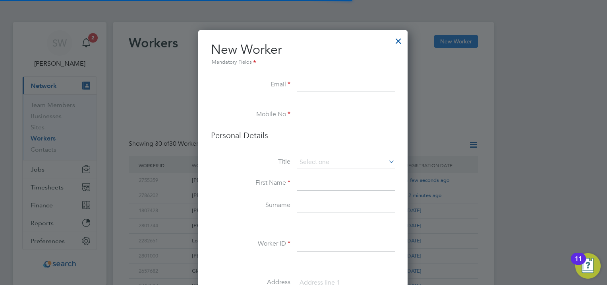
scroll to position [669, 210]
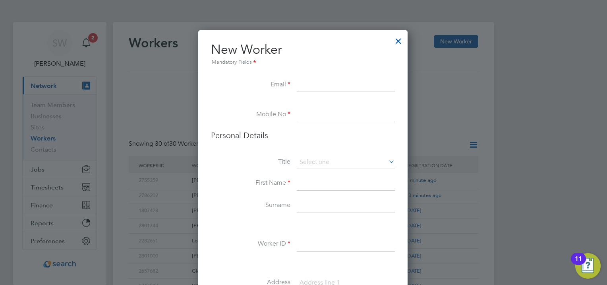
paste input "[EMAIL_ADDRESS][DOMAIN_NAME]"
type input "[EMAIL_ADDRESS][DOMAIN_NAME]"
click at [314, 112] on input at bounding box center [346, 115] width 98 height 14
paste input "07741459030"
type input "07741459030"
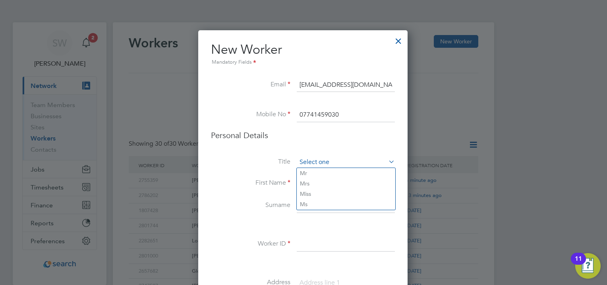
click at [324, 158] on input at bounding box center [346, 162] width 98 height 12
click at [318, 175] on li "Mr" at bounding box center [346, 173] width 99 height 10
type input "Mr"
click at [318, 181] on input at bounding box center [346, 183] width 98 height 14
paste input "Saikumar"
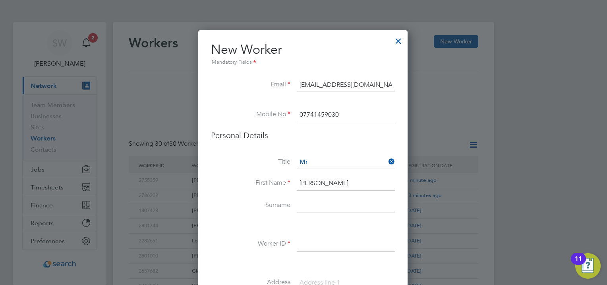
type input "Saikumar"
click at [316, 207] on input at bounding box center [346, 205] width 98 height 14
paste input "Sakinala"
type input "Sakinala"
click at [309, 244] on input at bounding box center [346, 244] width 98 height 14
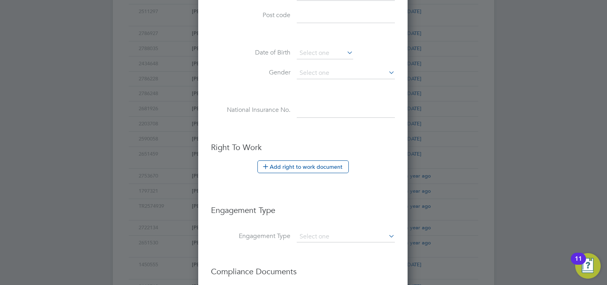
scroll to position [327, 0]
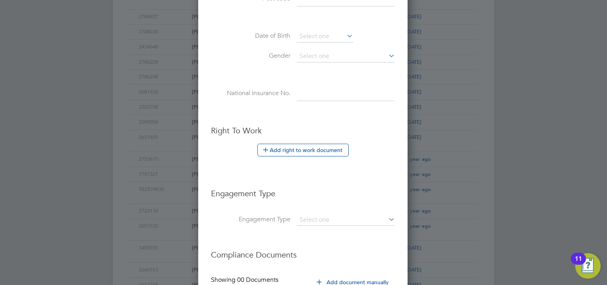
type input "2715734"
click at [303, 149] on button "Add right to work document" at bounding box center [303, 149] width 91 height 13
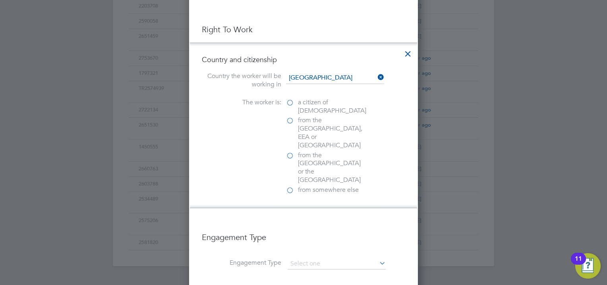
scroll to position [430, 0]
click at [312, 184] on span "from somewhere else" at bounding box center [328, 188] width 61 height 8
click at [0, 0] on input "from somewhere else" at bounding box center [0, 0] width 0 height 0
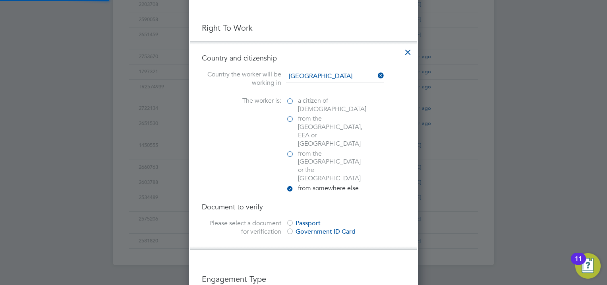
scroll to position [833, 229]
click at [299, 227] on div "Government ID Card" at bounding box center [345, 231] width 119 height 8
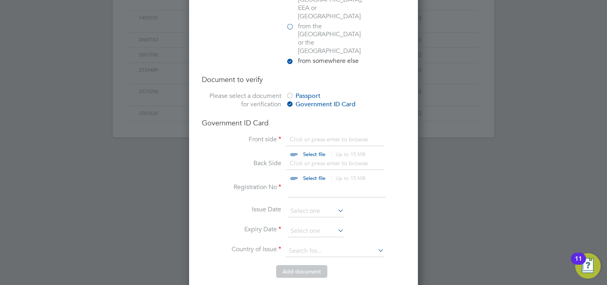
scroll to position [558, 0]
click at [312, 134] on input "file" at bounding box center [322, 146] width 125 height 24
type input "C:\fakepath\SAKINALA SAIKUMAR RTW.pdf"
paste input "WE-Z84ZJ53-ET"
type input "WE-Z84ZJ53-ET"
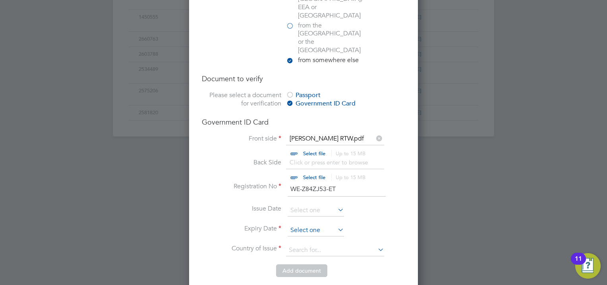
click at [311, 224] on input at bounding box center [316, 230] width 56 height 12
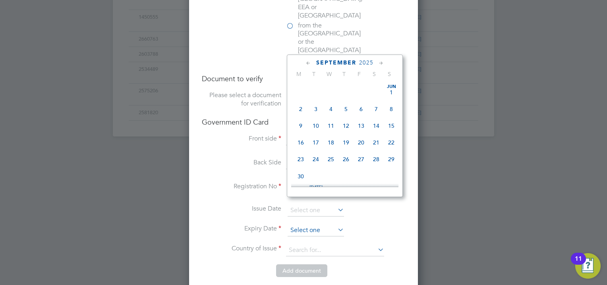
scroll to position [311, 0]
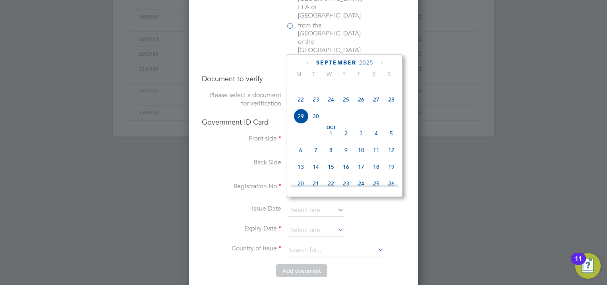
click at [380, 63] on icon at bounding box center [382, 63] width 8 height 9
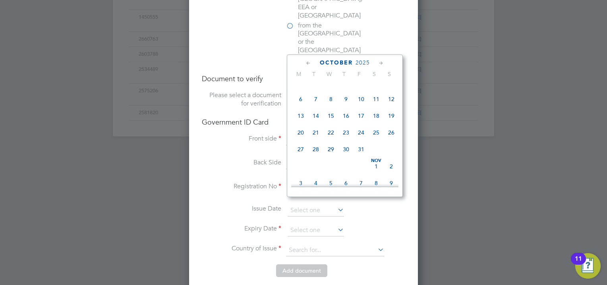
click at [380, 63] on icon at bounding box center [382, 63] width 8 height 9
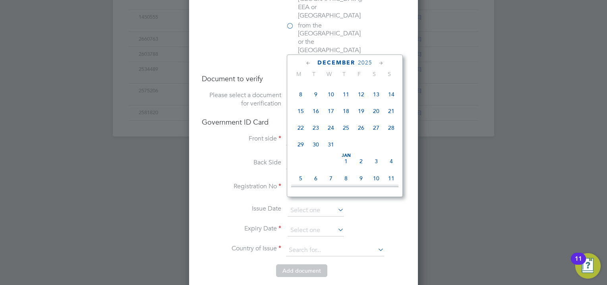
click at [380, 63] on icon at bounding box center [382, 63] width 8 height 9
click at [363, 62] on span "2026" at bounding box center [362, 62] width 14 height 7
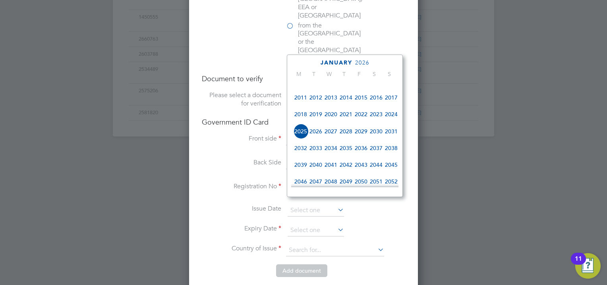
click at [333, 138] on span "2027" at bounding box center [331, 131] width 15 height 15
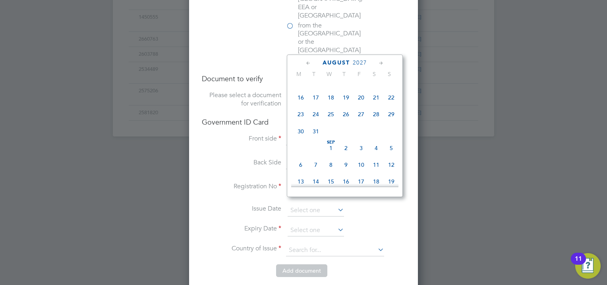
click at [310, 63] on icon at bounding box center [309, 63] width 8 height 9
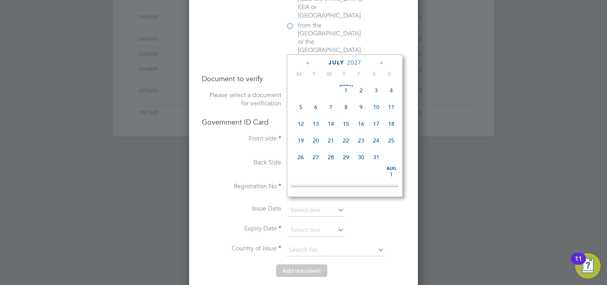
click at [310, 63] on icon at bounding box center [309, 63] width 8 height 9
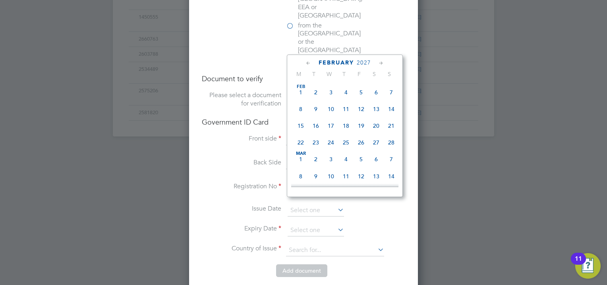
click at [316, 144] on span "23" at bounding box center [315, 142] width 15 height 15
type input "[DATE]"
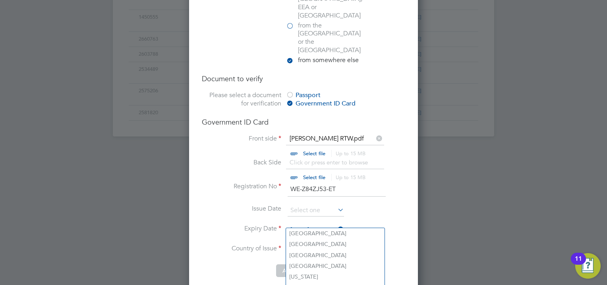
click at [331, 244] on input at bounding box center [335, 250] width 98 height 12
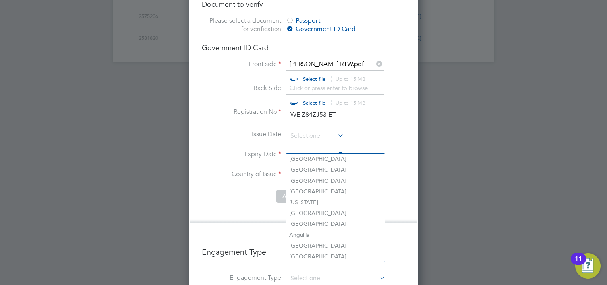
scroll to position [633, 0]
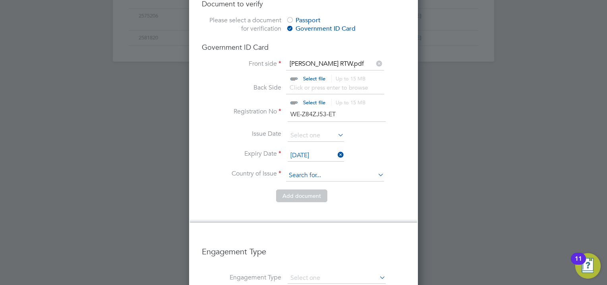
type input "n"
type input "India"
click at [321, 189] on li "Country and citizenship Country the worker will be working in United Kingdom Th…" at bounding box center [303, 30] width 227 height 384
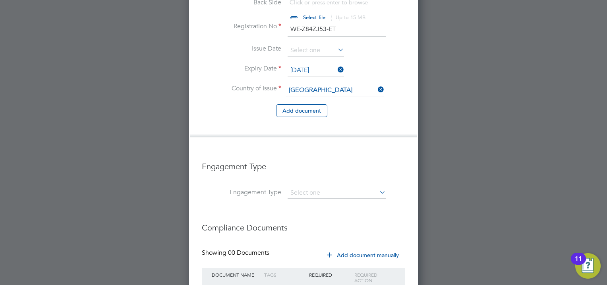
scroll to position [752, 0]
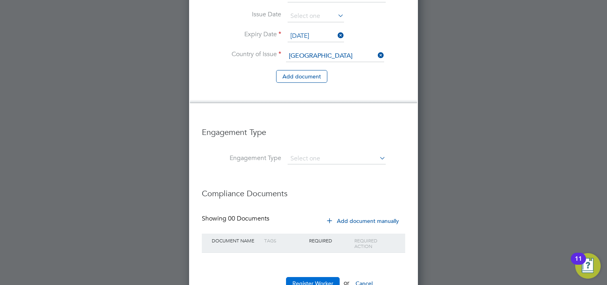
click at [324, 277] on button "Register Worker" at bounding box center [313, 283] width 54 height 13
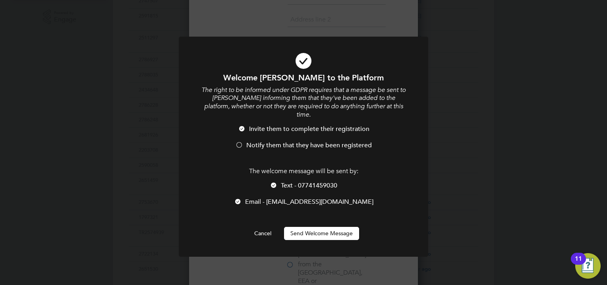
click at [279, 141] on span "Notify them that they have been registered" at bounding box center [309, 145] width 126 height 8
click at [313, 227] on button "Send Welcome Message" at bounding box center [321, 233] width 75 height 13
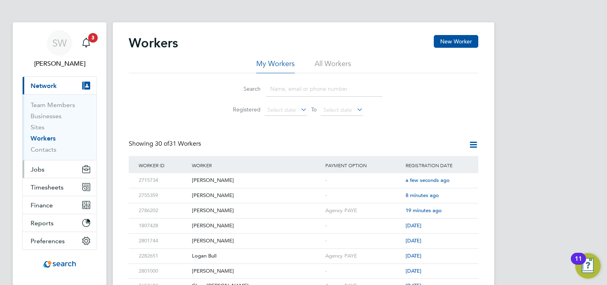
click at [48, 172] on button "Jobs" at bounding box center [60, 168] width 74 height 17
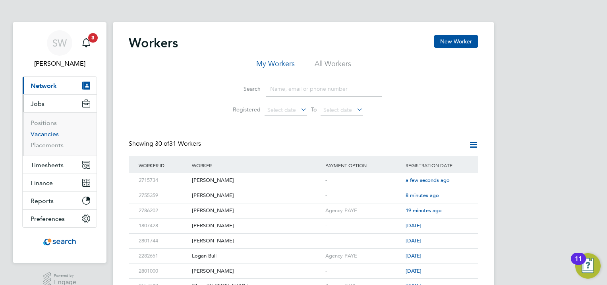
click at [47, 132] on link "Vacancies" at bounding box center [45, 134] width 28 height 8
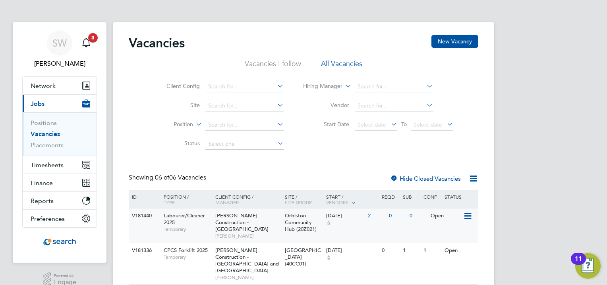
click at [197, 225] on div "Labourer/Cleaner 2025 Temporary" at bounding box center [186, 221] width 56 height 27
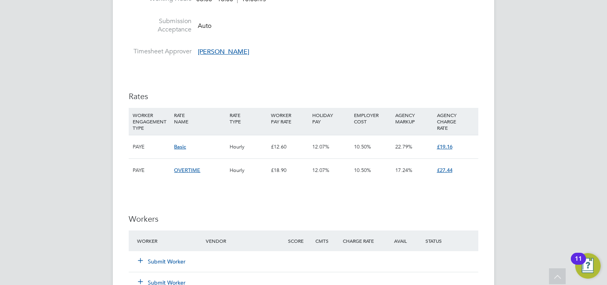
scroll to position [355, 0]
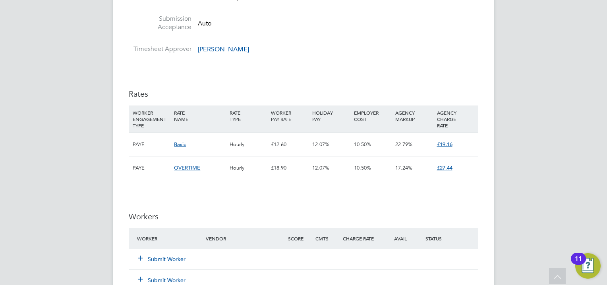
click at [172, 255] on button "Submit Worker" at bounding box center [162, 259] width 48 height 8
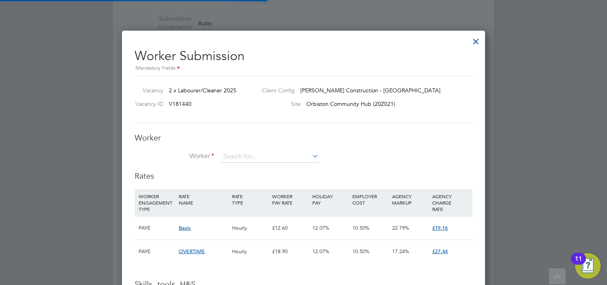
scroll to position [23, 54]
click at [239, 151] on input at bounding box center [270, 157] width 98 height 12
click at [259, 163] on li "[PERSON_NAME] inala (2715734)" at bounding box center [271, 167] width 100 height 11
type input "[PERSON_NAME] (2715734)"
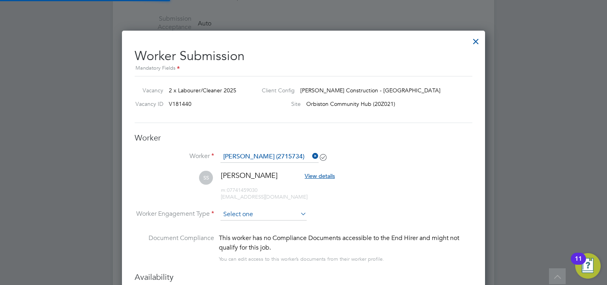
scroll to position [699, 364]
click at [243, 209] on input at bounding box center [264, 215] width 86 height 12
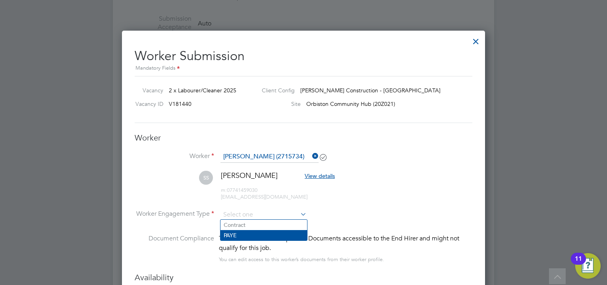
click at [240, 233] on li "PAYE" at bounding box center [264, 235] width 87 height 10
type input "PAYE"
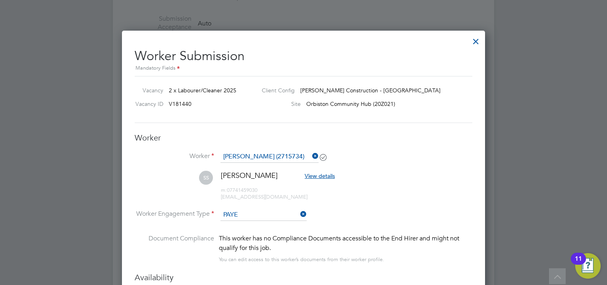
click at [324, 192] on div "m: 07741459030 [EMAIL_ADDRESS][DOMAIN_NAME]" at bounding box center [278, 190] width 114 height 20
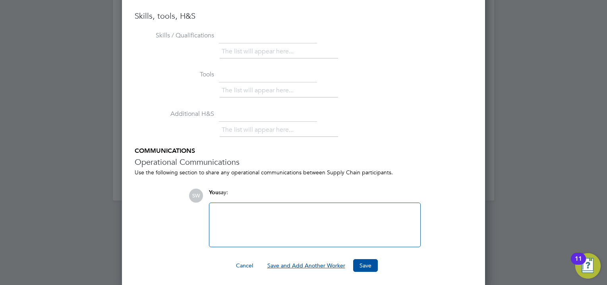
click at [336, 262] on button "Save and Add Another Worker" at bounding box center [306, 265] width 91 height 13
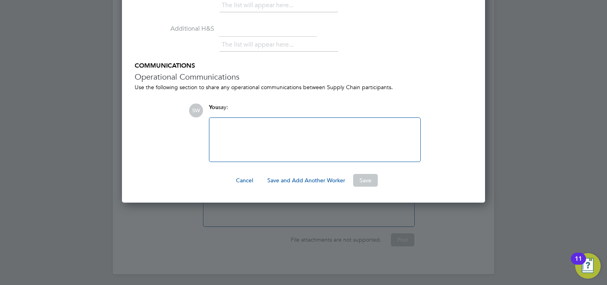
click at [427, 119] on div "SW You say: Attachments are not supported" at bounding box center [331, 132] width 284 height 58
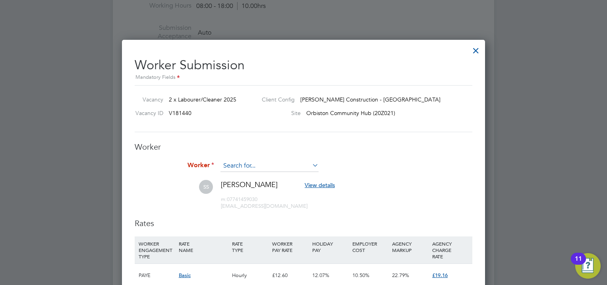
click at [279, 162] on input at bounding box center [270, 166] width 98 height 12
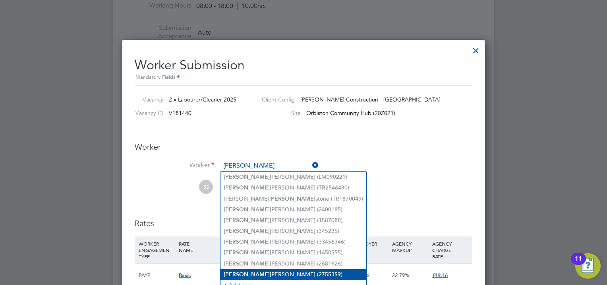
click at [255, 270] on li "[PERSON_NAME] (2755359)" at bounding box center [294, 274] width 146 height 11
type input "[PERSON_NAME] (2755359)"
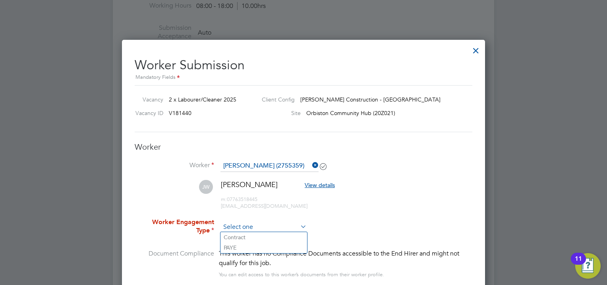
click at [254, 223] on input at bounding box center [264, 227] width 86 height 12
click at [245, 248] on li "PAYE" at bounding box center [264, 247] width 87 height 10
type input "PAYE"
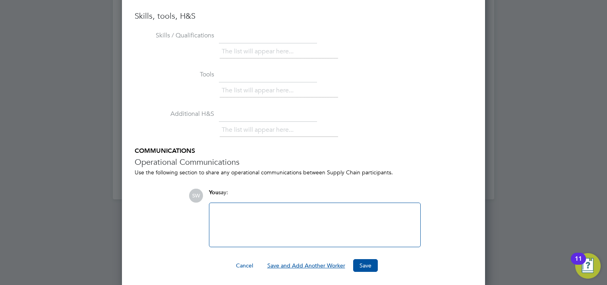
click at [326, 261] on button "Save and Add Another Worker" at bounding box center [306, 265] width 91 height 13
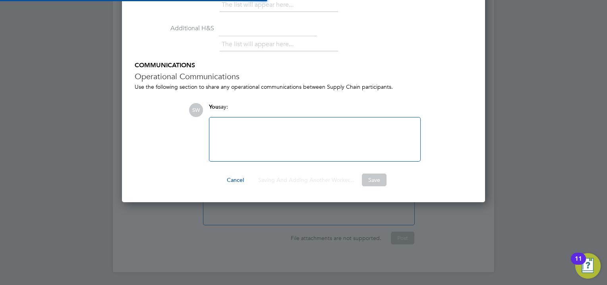
scroll to position [745, 0]
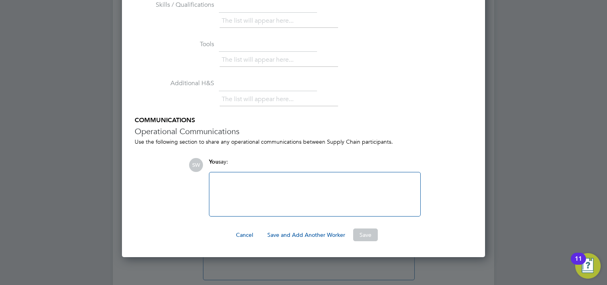
click at [326, 261] on div at bounding box center [303, 142] width 607 height 285
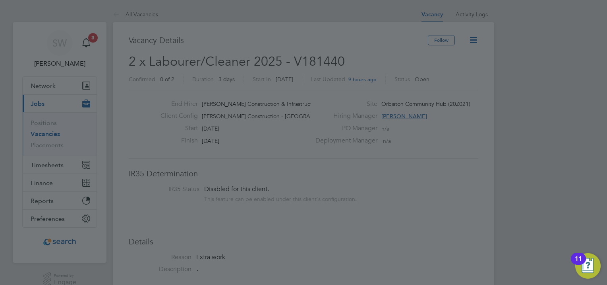
click at [44, 145] on div at bounding box center [303, 142] width 607 height 285
click at [495, 79] on div at bounding box center [303, 142] width 607 height 285
click at [52, 141] on div at bounding box center [303, 142] width 607 height 285
click at [89, 41] on div at bounding box center [303, 142] width 607 height 285
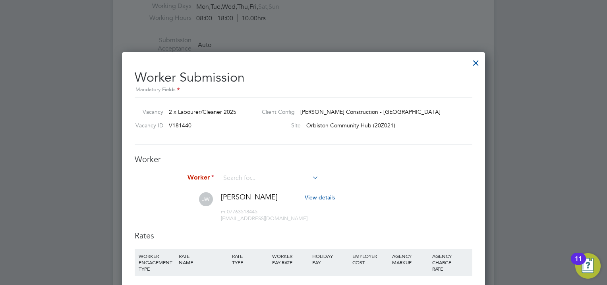
click at [479, 62] on div at bounding box center [476, 61] width 14 height 14
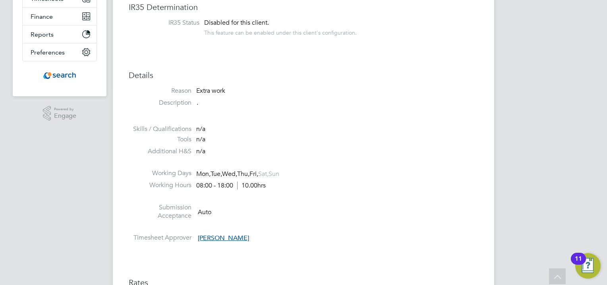
scroll to position [128, 0]
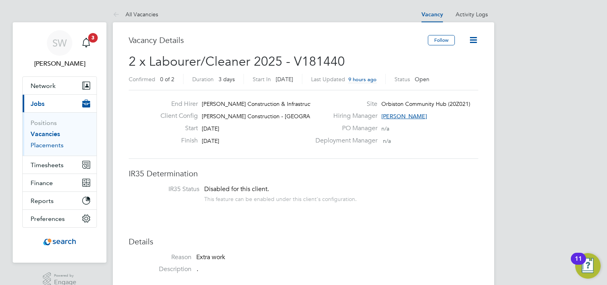
click at [54, 145] on link "Placements" at bounding box center [47, 145] width 33 height 8
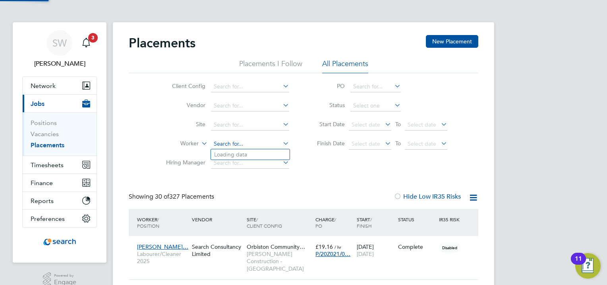
click at [236, 141] on input at bounding box center [250, 143] width 78 height 11
click at [242, 144] on input at bounding box center [250, 143] width 78 height 11
click at [247, 228] on li "John Wallace" at bounding box center [267, 230] width 112 height 11
type input "John Wallace"
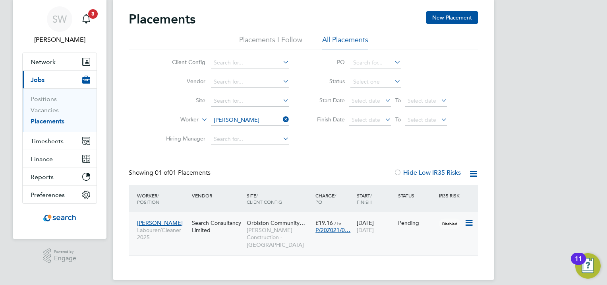
click at [467, 220] on icon at bounding box center [469, 223] width 8 height 10
click at [404, 272] on li "Start" at bounding box center [432, 271] width 81 height 11
type input "[PERSON_NAME]"
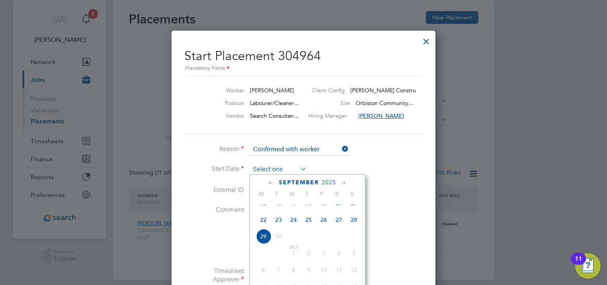
click at [285, 164] on input at bounding box center [278, 169] width 56 height 12
click at [336, 235] on span "27" at bounding box center [338, 227] width 15 height 15
type input "[DATE]"
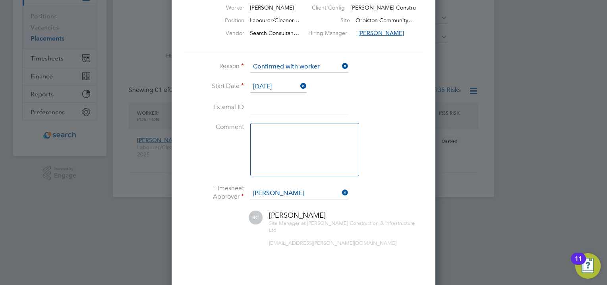
scroll to position [137, 0]
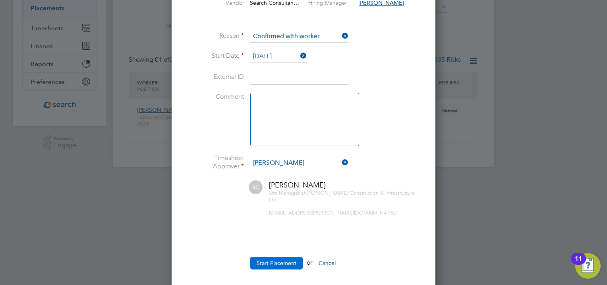
click at [278, 256] on button "Start Placement" at bounding box center [276, 262] width 52 height 13
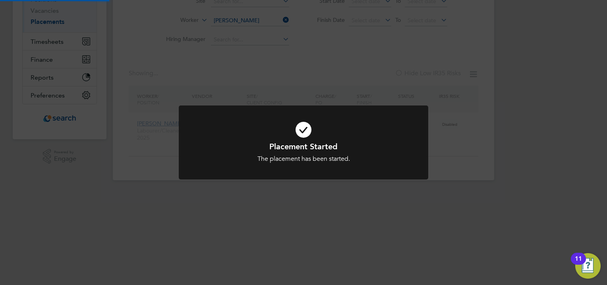
scroll to position [24, 0]
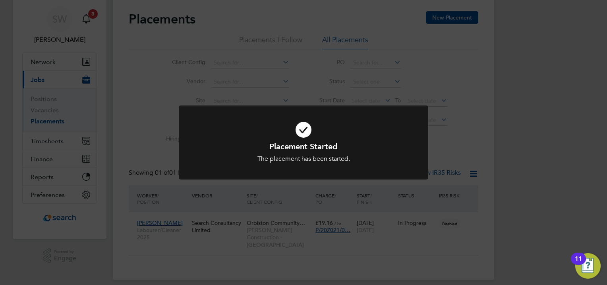
click at [179, 224] on div "Placement Started The placement has been started. Cancel Okay" at bounding box center [303, 142] width 607 height 285
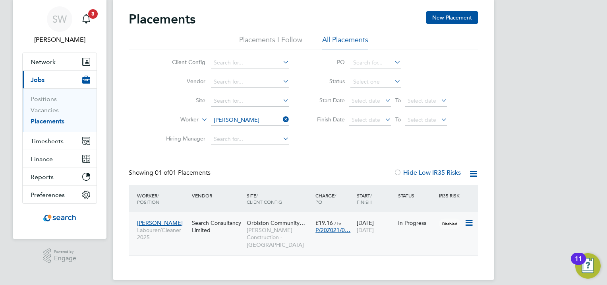
click at [180, 226] on span "Labourer/Cleaner 2025" at bounding box center [162, 233] width 51 height 14
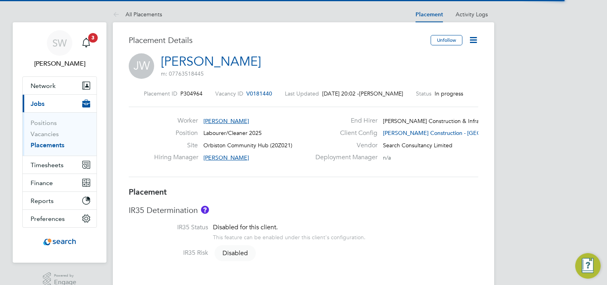
click at [472, 42] on icon at bounding box center [474, 40] width 10 height 10
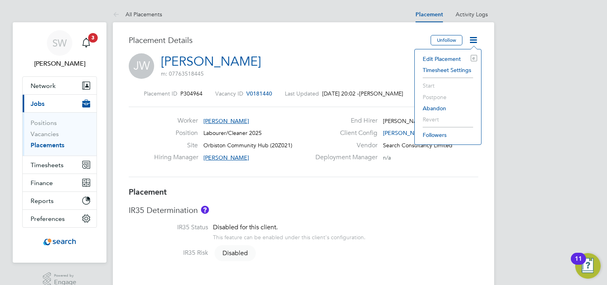
click at [440, 70] on li "Timesheet Settings" at bounding box center [448, 69] width 58 height 11
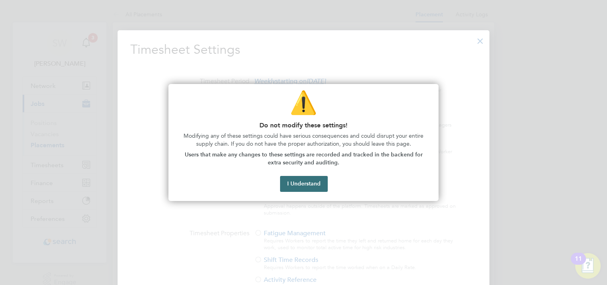
click at [310, 184] on button "I Understand" at bounding box center [304, 184] width 48 height 16
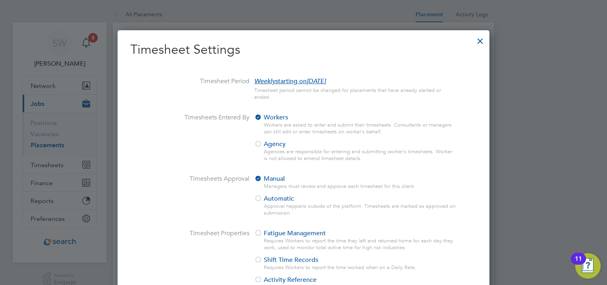
click at [277, 149] on div "Agencies are responsible for entering and submitting worker's timesheets. Worke…" at bounding box center [360, 155] width 193 height 14
click at [264, 140] on span "Agency" at bounding box center [269, 144] width 31 height 8
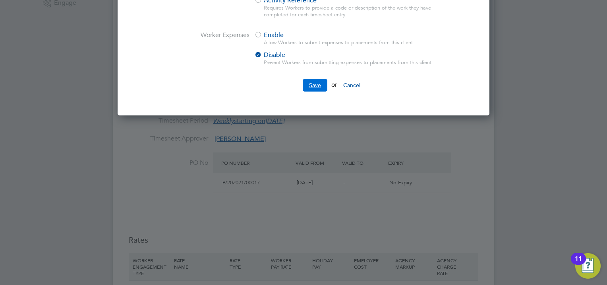
click at [312, 86] on button "Save" at bounding box center [315, 85] width 25 height 13
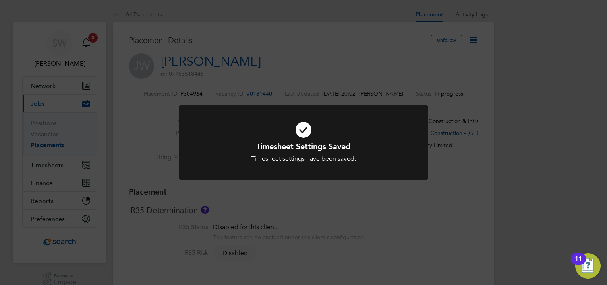
click at [48, 143] on div "Timesheet Settings Saved Timesheet settings have been saved. Cancel Okay" at bounding box center [303, 142] width 607 height 285
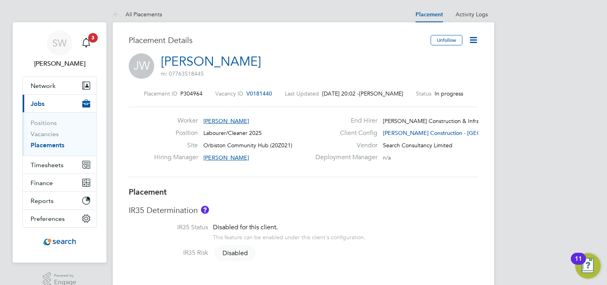
click at [48, 143] on link "Placements" at bounding box center [48, 145] width 34 height 8
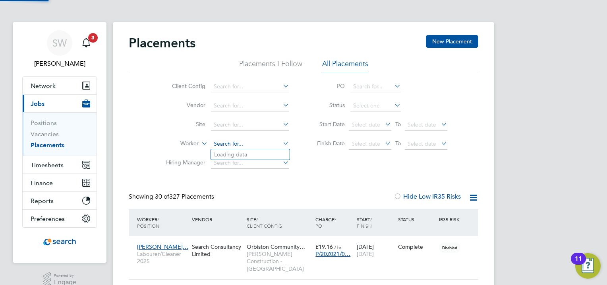
click at [227, 143] on input at bounding box center [250, 143] width 78 height 11
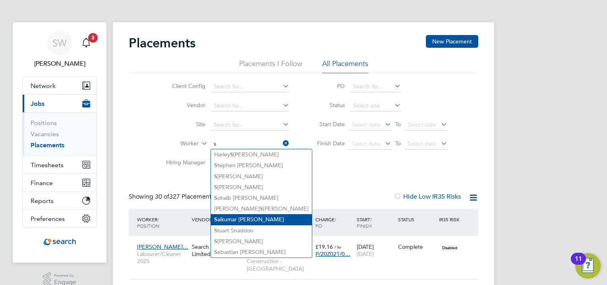
click at [242, 219] on li "S aikumar [PERSON_NAME]" at bounding box center [261, 219] width 101 height 11
type input "[PERSON_NAME]"
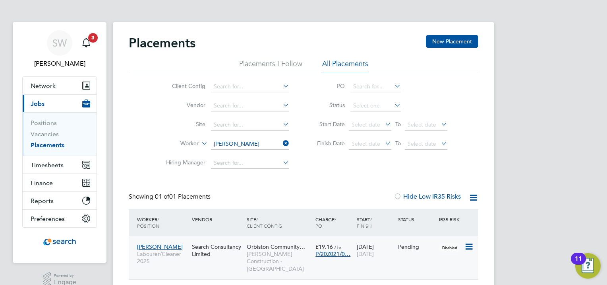
click at [468, 248] on icon at bounding box center [469, 247] width 8 height 10
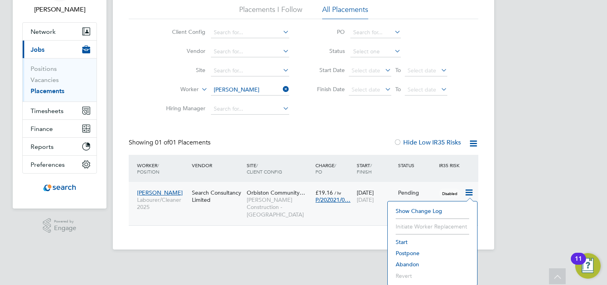
click at [402, 240] on li "Start" at bounding box center [432, 241] width 81 height 11
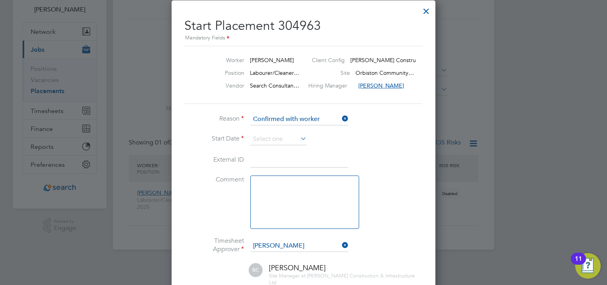
click at [278, 130] on li "Reason Confirmed with worker" at bounding box center [303, 123] width 238 height 20
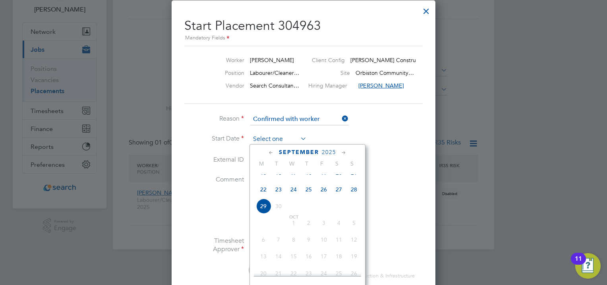
click at [277, 137] on input at bounding box center [278, 139] width 56 height 12
click at [340, 197] on span "27" at bounding box center [338, 189] width 15 height 15
type input "[DATE]"
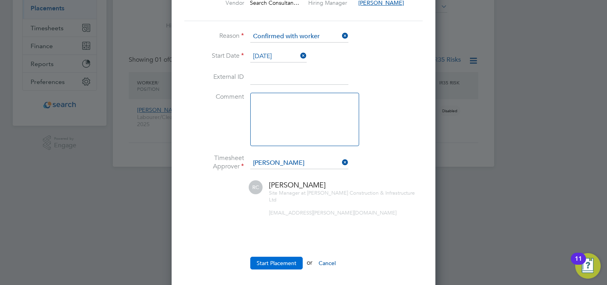
click at [281, 256] on button "Start Placement" at bounding box center [276, 262] width 52 height 13
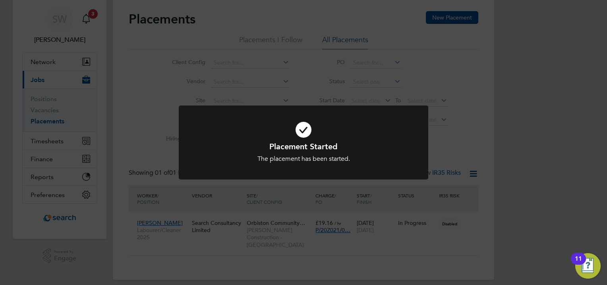
click at [204, 219] on div "Placement Started The placement has been started. Cancel Okay" at bounding box center [303, 142] width 607 height 285
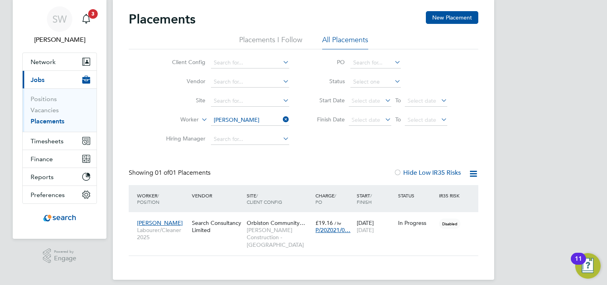
click at [204, 219] on div "Search Consultancy Limited" at bounding box center [217, 226] width 55 height 22
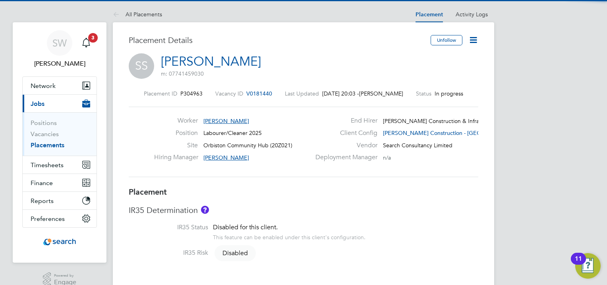
click at [474, 41] on icon at bounding box center [474, 40] width 10 height 10
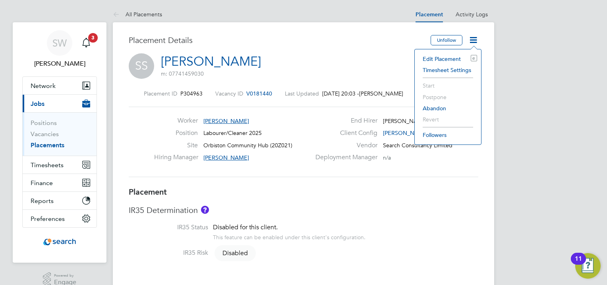
click at [452, 67] on li "Timesheet Settings" at bounding box center [448, 69] width 58 height 11
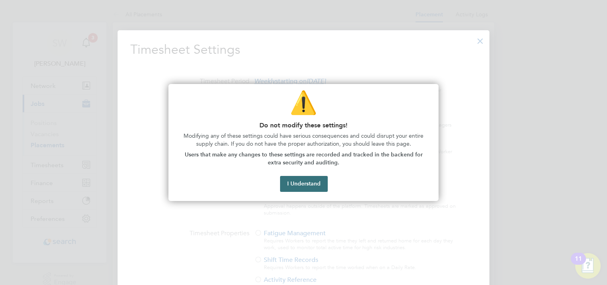
click at [314, 181] on button "I Understand" at bounding box center [304, 184] width 48 height 16
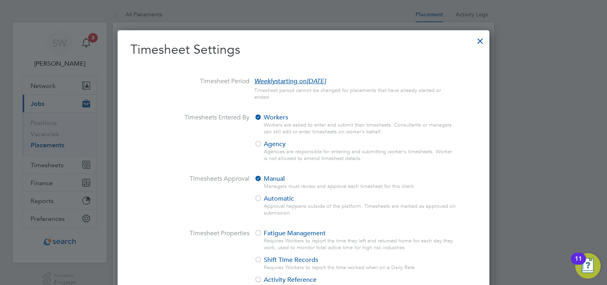
click at [291, 140] on div "Workers Workers are asked to enter and submit their timesheets. Consultants or …" at bounding box center [355, 139] width 203 height 53
click at [271, 146] on span "Agency" at bounding box center [269, 144] width 31 height 8
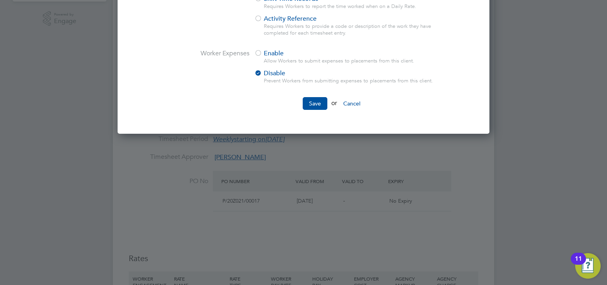
drag, startPoint x: 271, startPoint y: 146, endPoint x: 215, endPoint y: 111, distance: 66.6
click at [215, 111] on li "Save or Cancel" at bounding box center [303, 107] width 347 height 21
click at [315, 107] on button "Save" at bounding box center [315, 103] width 25 height 13
